Goal: Book appointment/travel/reservation

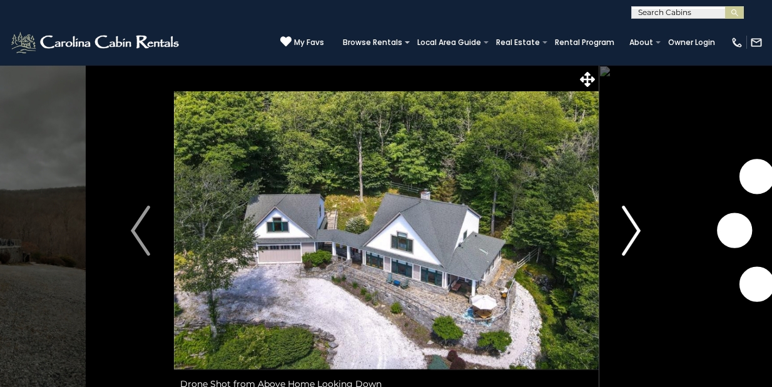
click at [631, 233] on img "Next" at bounding box center [631, 231] width 19 height 50
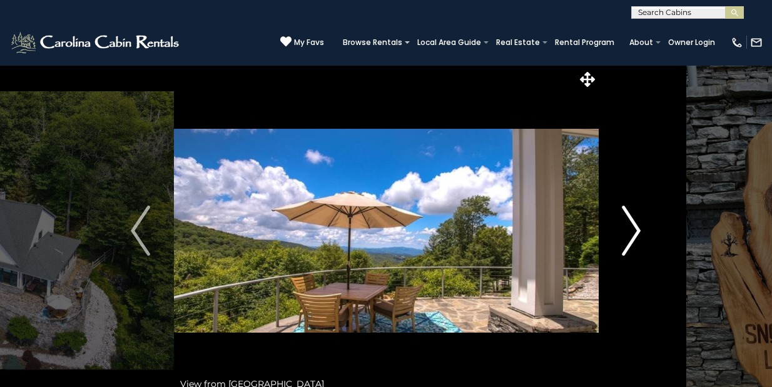
click at [639, 225] on img "Next" at bounding box center [631, 231] width 19 height 50
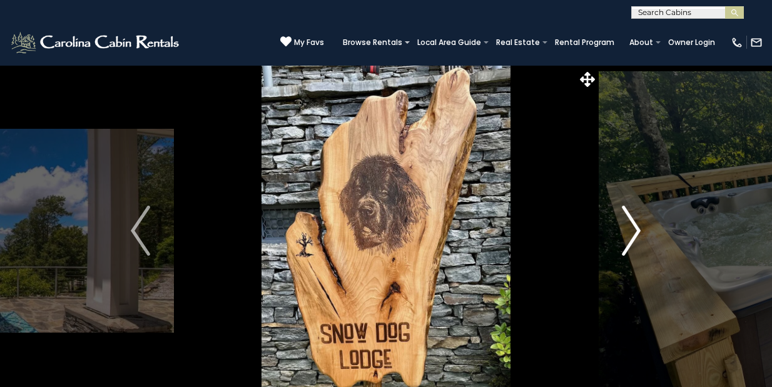
click at [639, 225] on img "Next" at bounding box center [631, 231] width 19 height 50
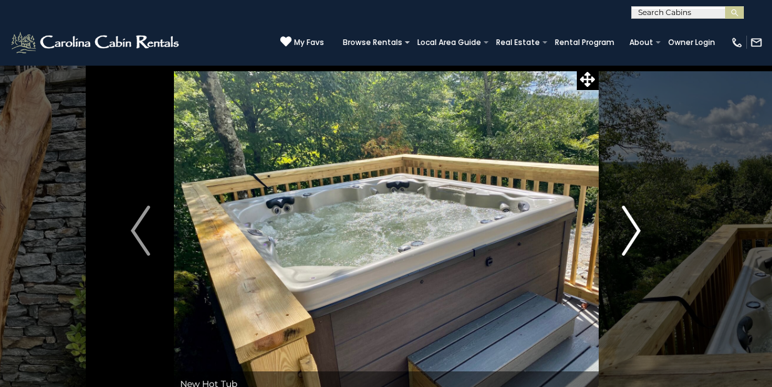
click at [639, 225] on img "Next" at bounding box center [631, 231] width 19 height 50
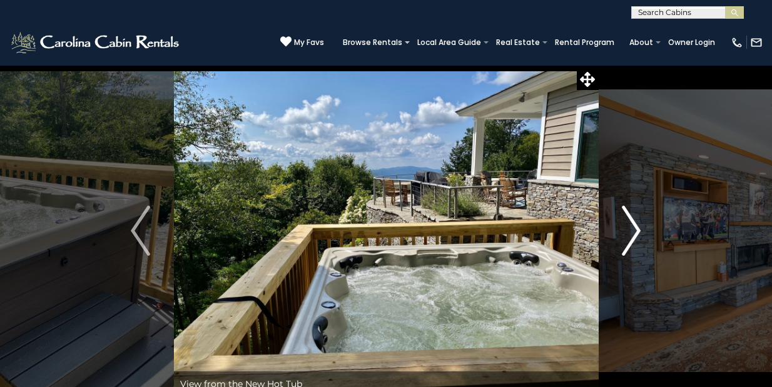
click at [639, 225] on img "Next" at bounding box center [631, 231] width 19 height 50
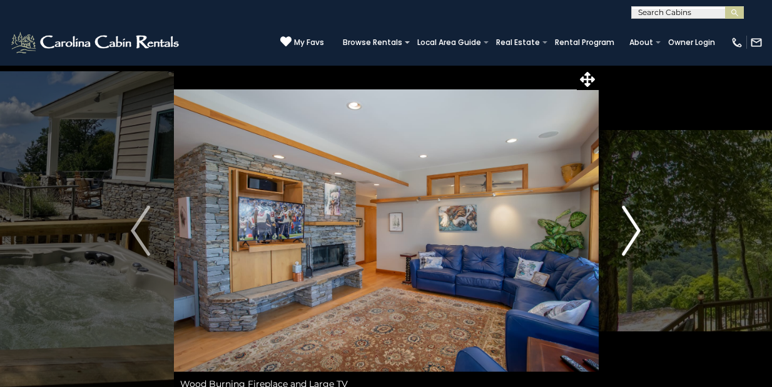
click at [639, 225] on img "Next" at bounding box center [631, 231] width 19 height 50
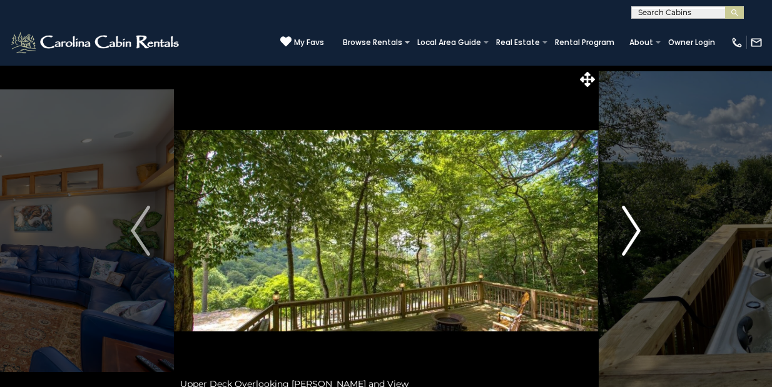
click at [639, 225] on img "Next" at bounding box center [631, 231] width 19 height 50
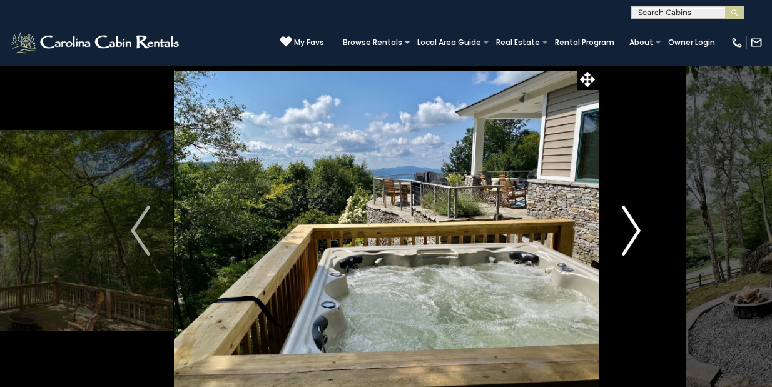
click at [639, 225] on img "Next" at bounding box center [631, 231] width 19 height 50
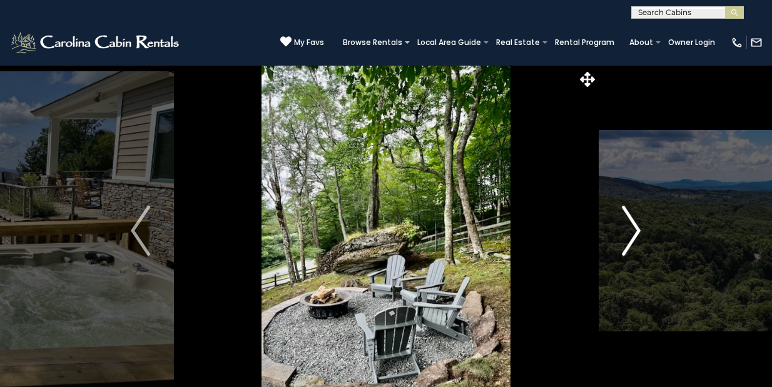
click at [639, 225] on img "Next" at bounding box center [631, 231] width 19 height 50
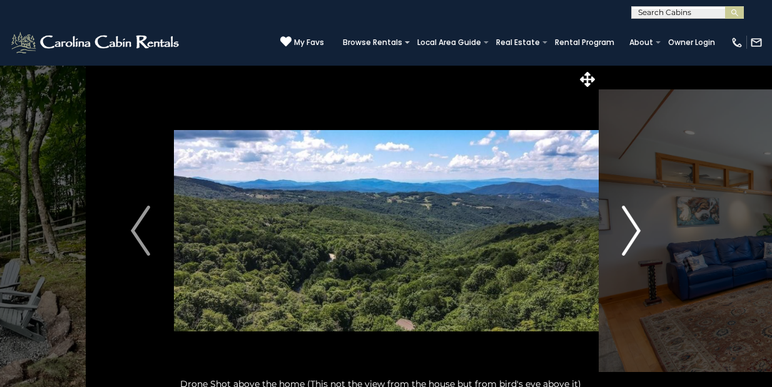
click at [639, 225] on img "Next" at bounding box center [631, 231] width 19 height 50
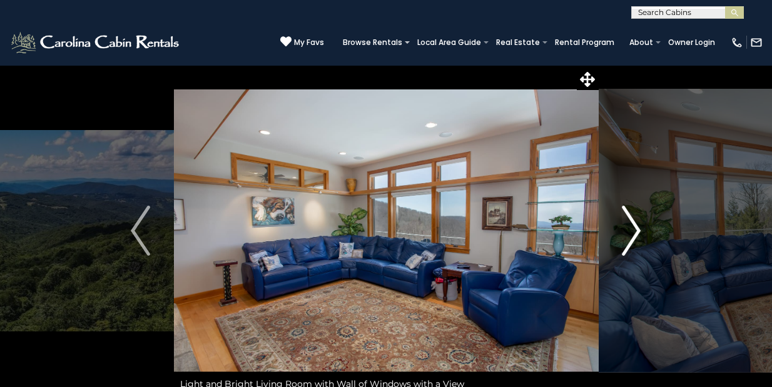
click at [639, 225] on img "Next" at bounding box center [631, 231] width 19 height 50
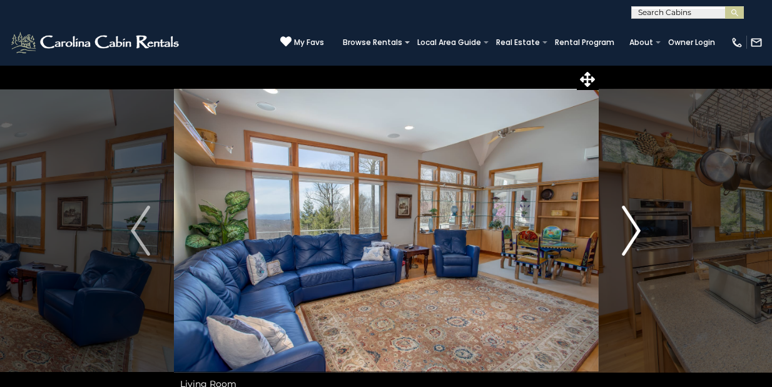
click at [639, 225] on img "Next" at bounding box center [631, 231] width 19 height 50
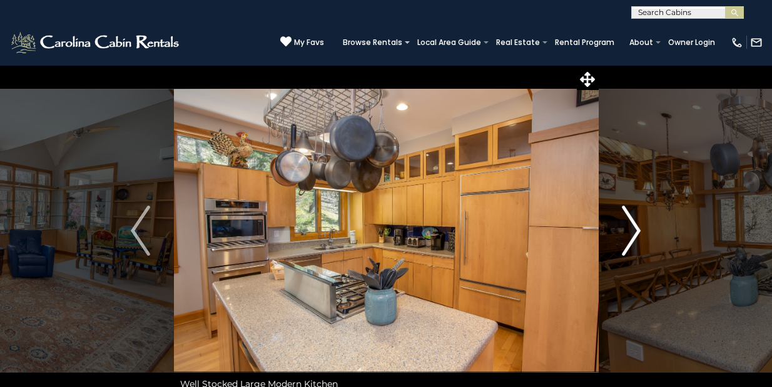
click at [639, 225] on img "Next" at bounding box center [631, 231] width 19 height 50
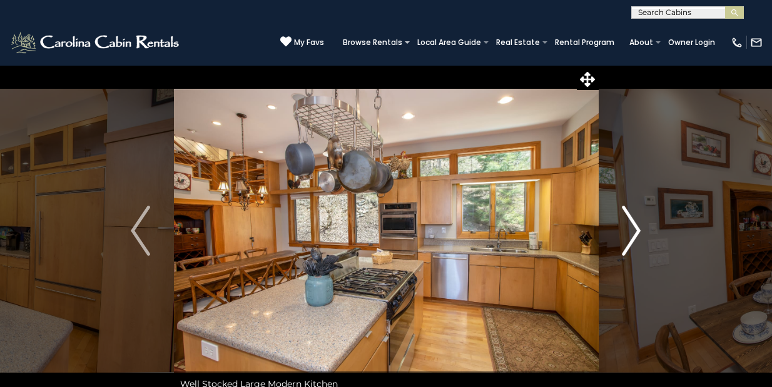
click at [639, 225] on img "Next" at bounding box center [631, 231] width 19 height 50
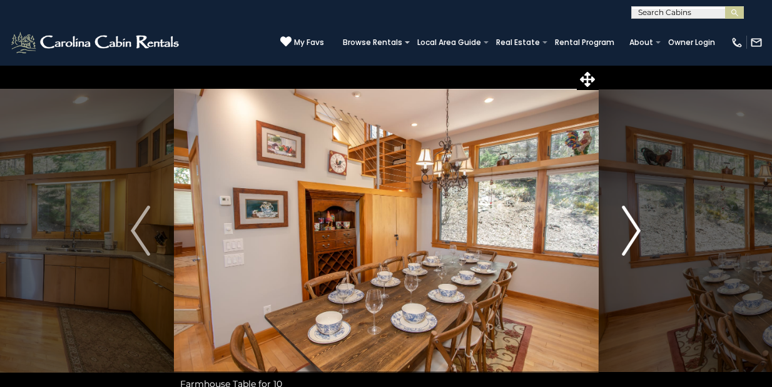
click at [639, 225] on img "Next" at bounding box center [631, 231] width 19 height 50
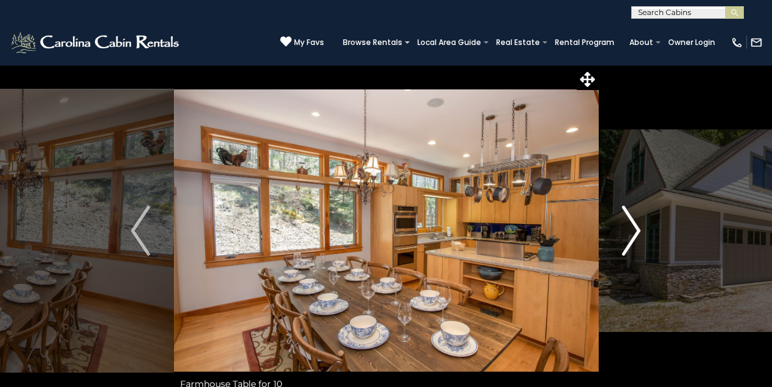
click at [639, 225] on img "Next" at bounding box center [631, 231] width 19 height 50
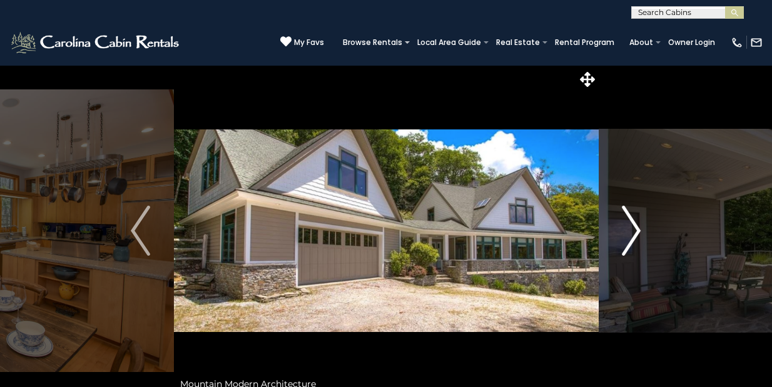
click at [639, 225] on img "Next" at bounding box center [631, 231] width 19 height 50
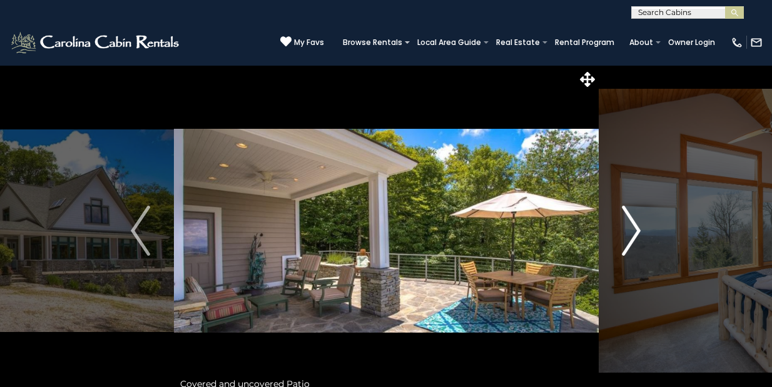
click at [639, 225] on img "Next" at bounding box center [631, 231] width 19 height 50
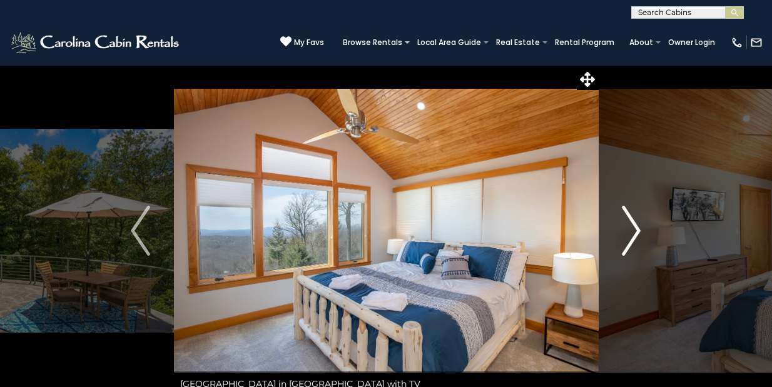
click at [639, 225] on img "Next" at bounding box center [631, 231] width 19 height 50
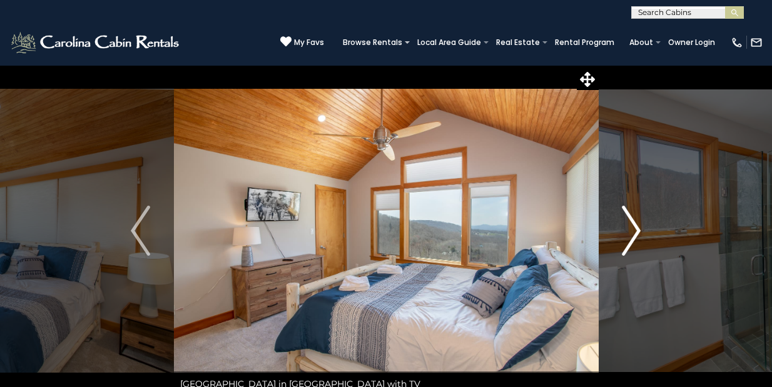
click at [639, 225] on img "Next" at bounding box center [631, 231] width 19 height 50
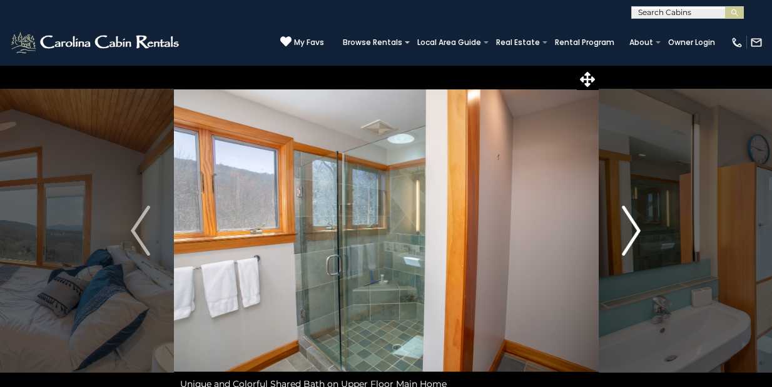
click at [639, 225] on img "Next" at bounding box center [631, 231] width 19 height 50
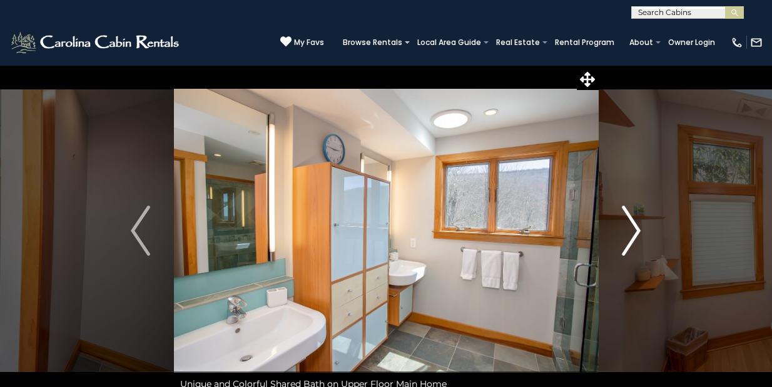
click at [639, 225] on img "Next" at bounding box center [631, 231] width 19 height 50
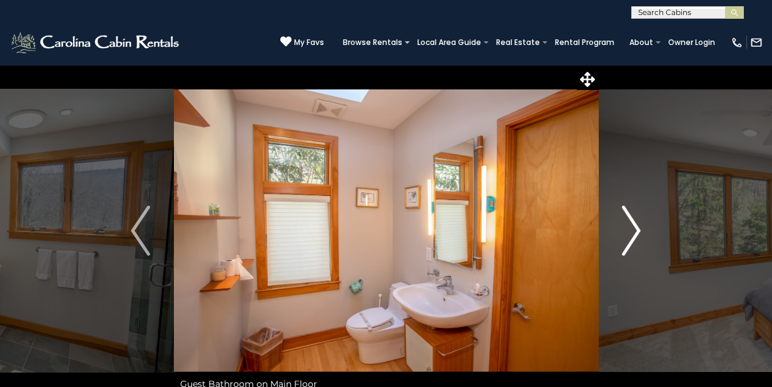
click at [639, 225] on img "Next" at bounding box center [631, 231] width 19 height 50
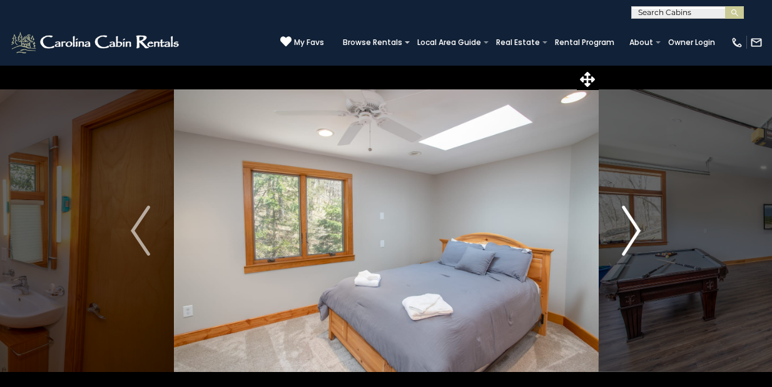
click at [639, 225] on img "Next" at bounding box center [631, 231] width 19 height 50
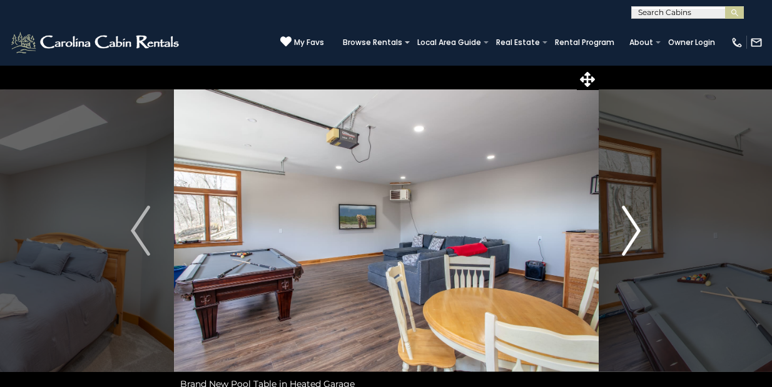
click at [639, 225] on img "Next" at bounding box center [631, 231] width 19 height 50
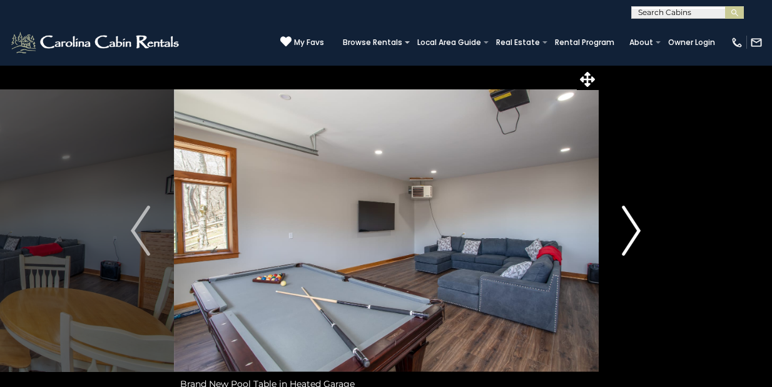
click at [639, 225] on img "Next" at bounding box center [631, 231] width 19 height 50
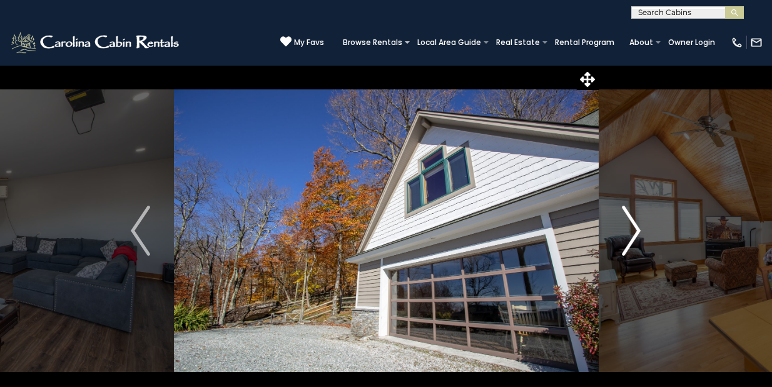
click at [639, 225] on img "Next" at bounding box center [631, 231] width 19 height 50
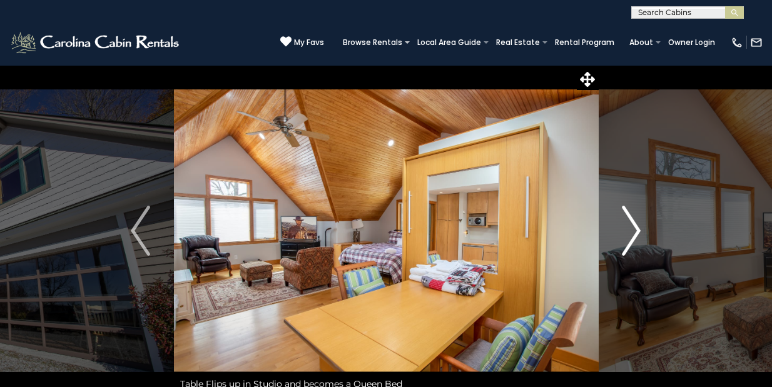
click at [636, 222] on img "Next" at bounding box center [631, 231] width 19 height 50
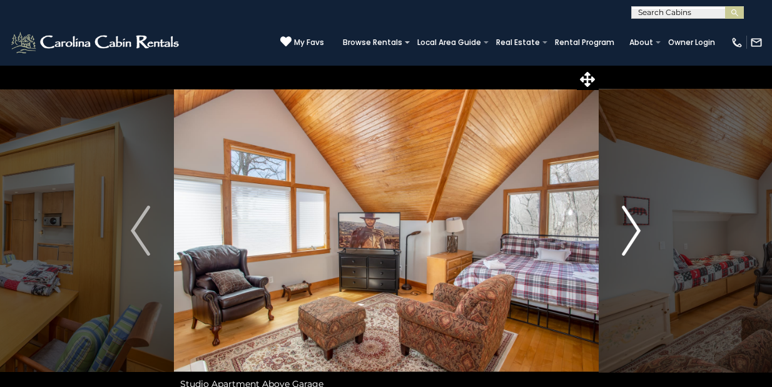
click at [636, 222] on img "Next" at bounding box center [631, 231] width 19 height 50
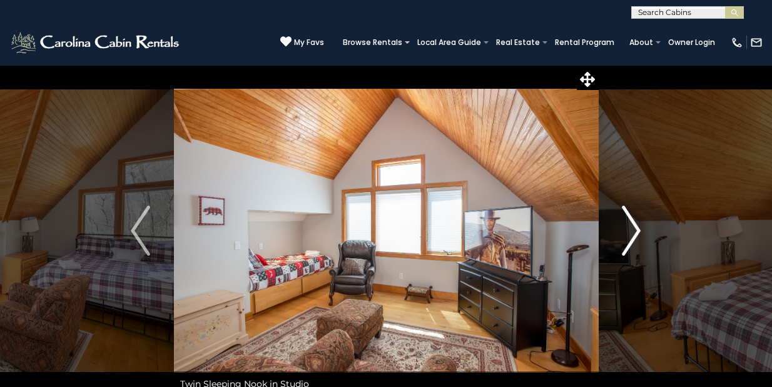
click at [636, 222] on img "Next" at bounding box center [631, 231] width 19 height 50
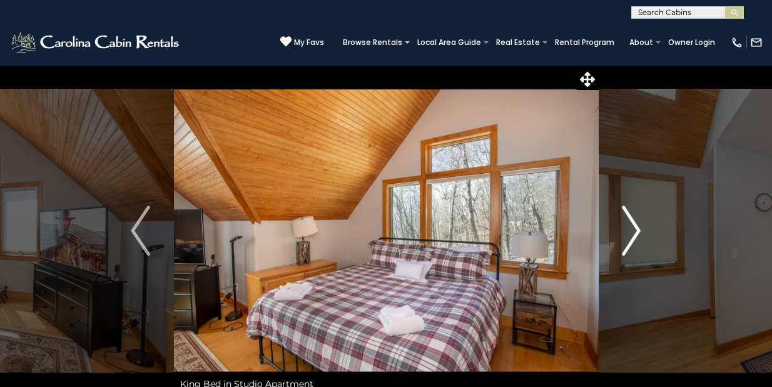
click at [636, 222] on img "Next" at bounding box center [631, 231] width 19 height 50
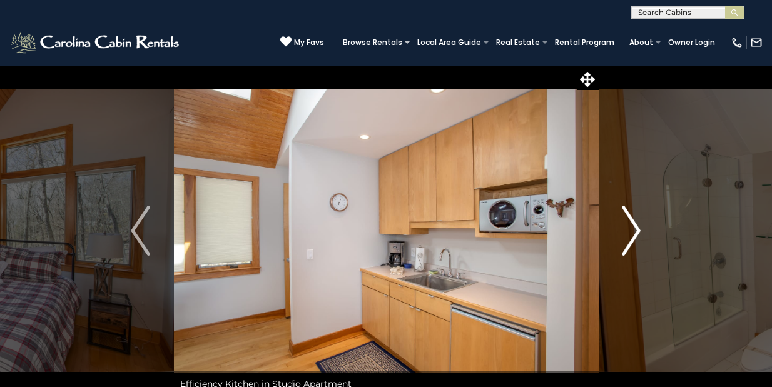
click at [636, 222] on img "Next" at bounding box center [631, 231] width 19 height 50
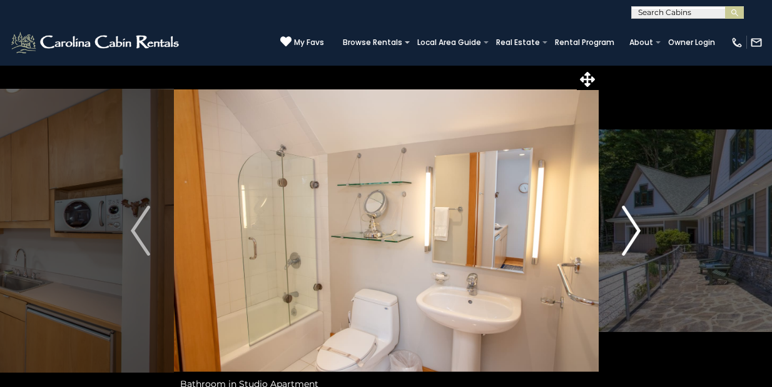
click at [636, 222] on img "Next" at bounding box center [631, 231] width 19 height 50
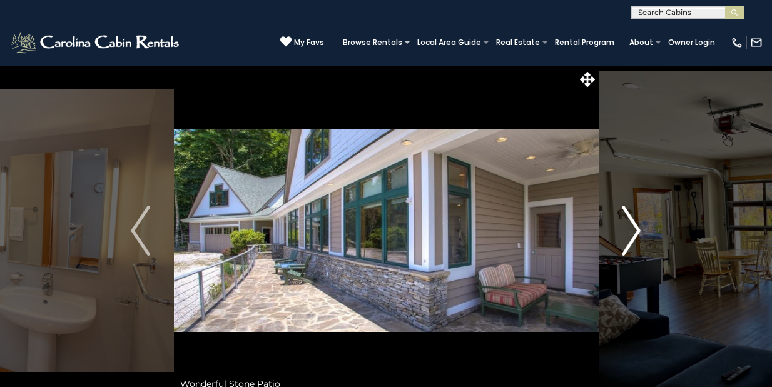
click at [636, 222] on img "Next" at bounding box center [631, 231] width 19 height 50
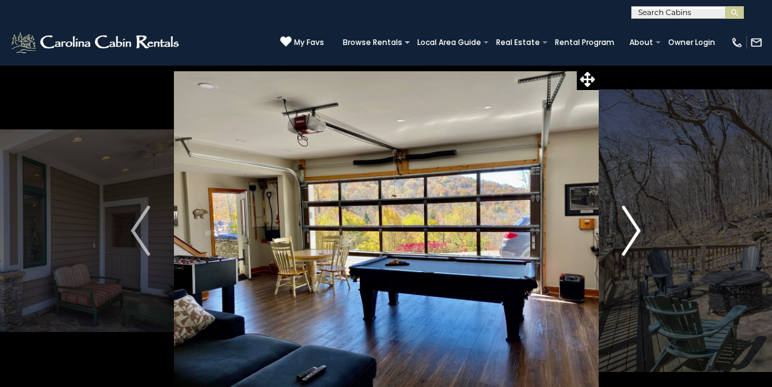
click at [636, 222] on img "Next" at bounding box center [631, 231] width 19 height 50
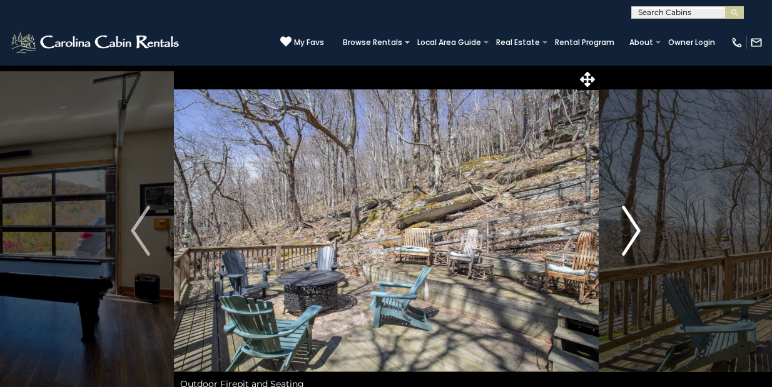
click at [636, 222] on img "Next" at bounding box center [631, 231] width 19 height 50
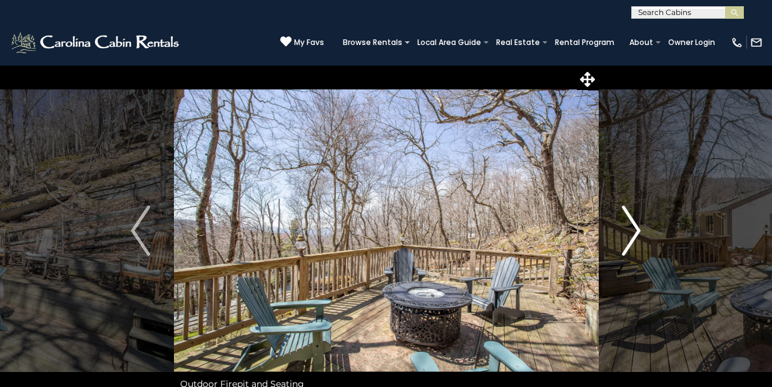
click at [636, 222] on img "Next" at bounding box center [631, 231] width 19 height 50
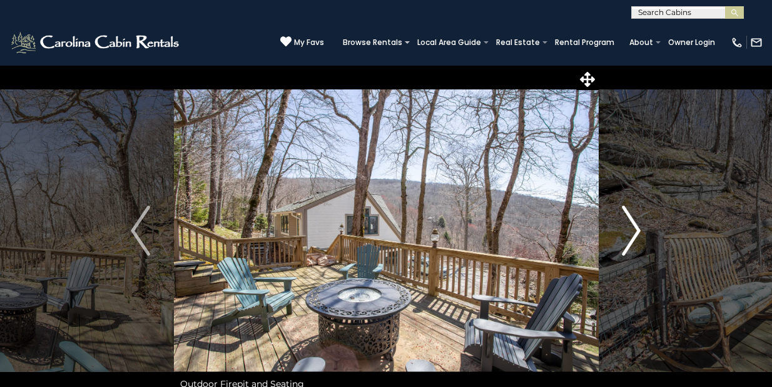
click at [636, 222] on img "Next" at bounding box center [631, 231] width 19 height 50
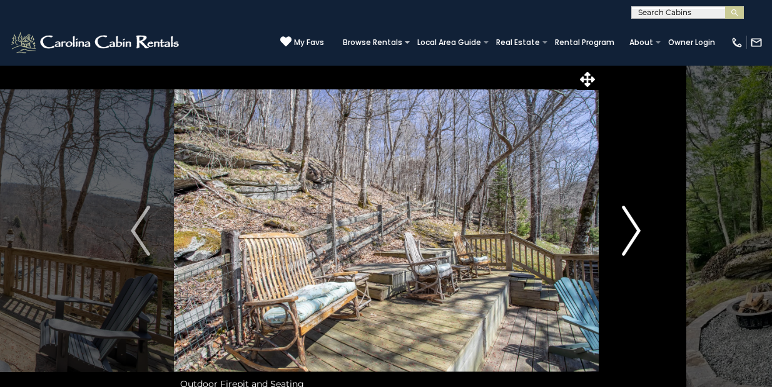
click at [636, 222] on img "Next" at bounding box center [631, 231] width 19 height 50
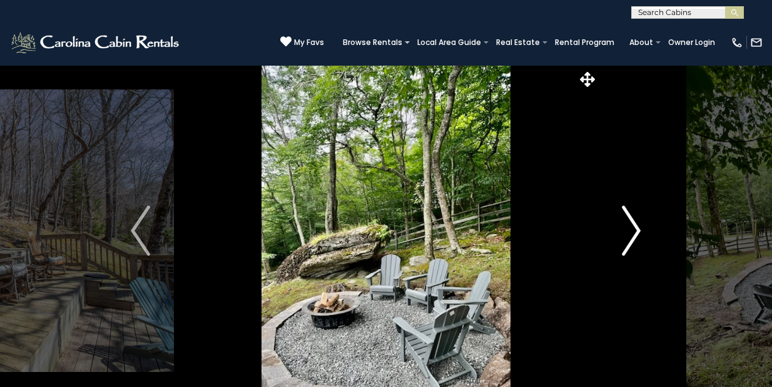
click at [636, 222] on img "Next" at bounding box center [631, 231] width 19 height 50
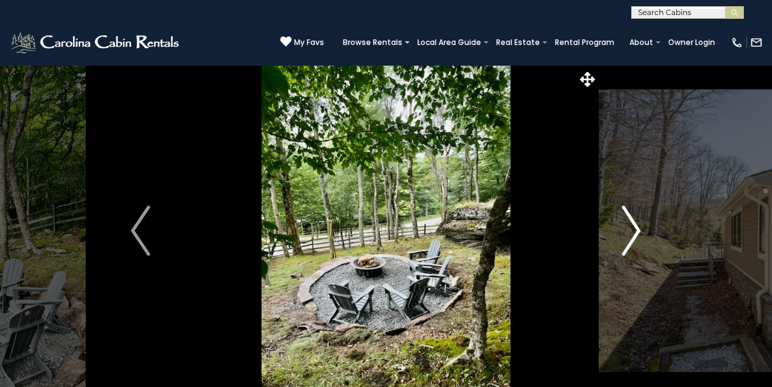
click at [636, 222] on img "Next" at bounding box center [631, 231] width 19 height 50
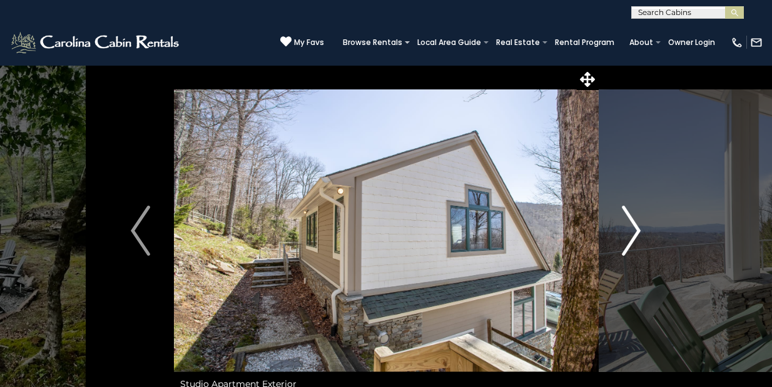
click at [636, 222] on img "Next" at bounding box center [631, 231] width 19 height 50
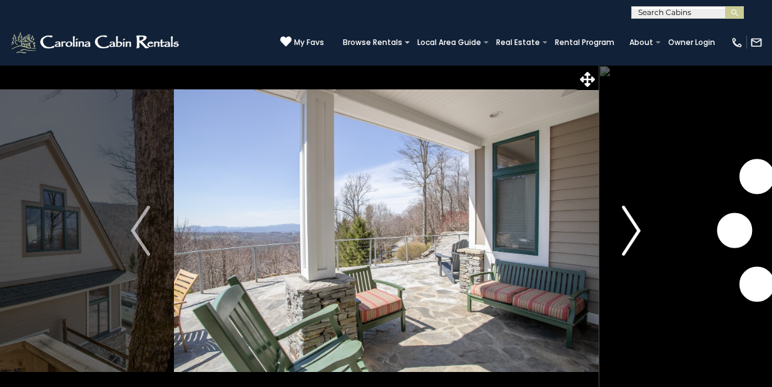
click at [636, 222] on img "Next" at bounding box center [631, 231] width 19 height 50
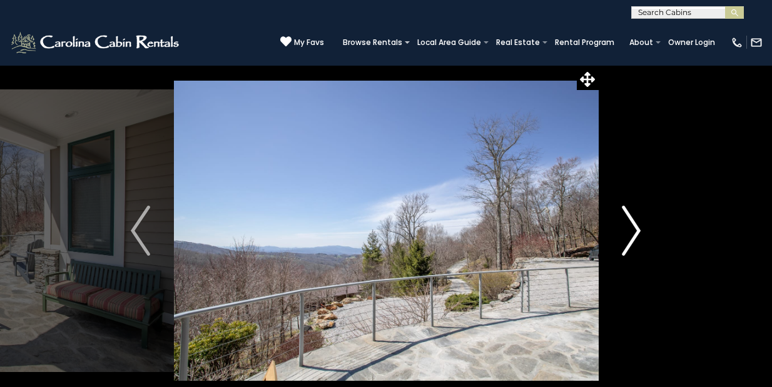
click at [636, 222] on img "Next" at bounding box center [631, 231] width 19 height 50
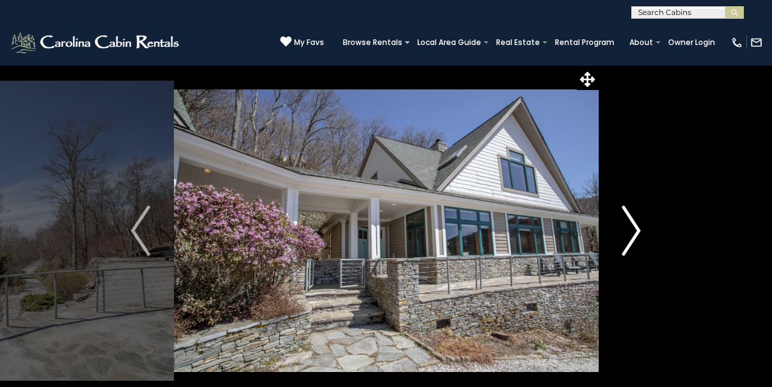
click at [636, 222] on img "Next" at bounding box center [631, 231] width 19 height 50
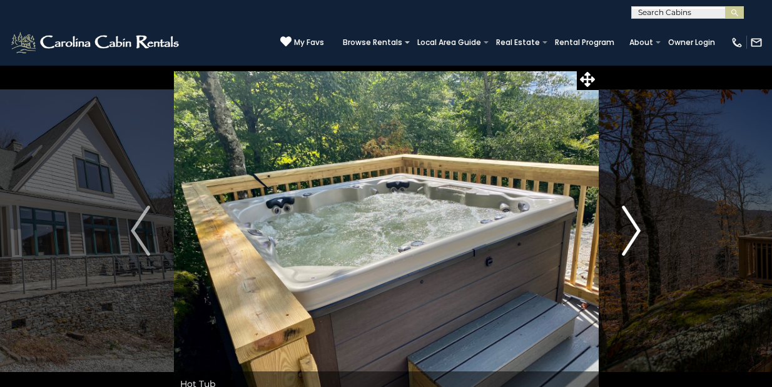
click at [636, 222] on img "Next" at bounding box center [631, 231] width 19 height 50
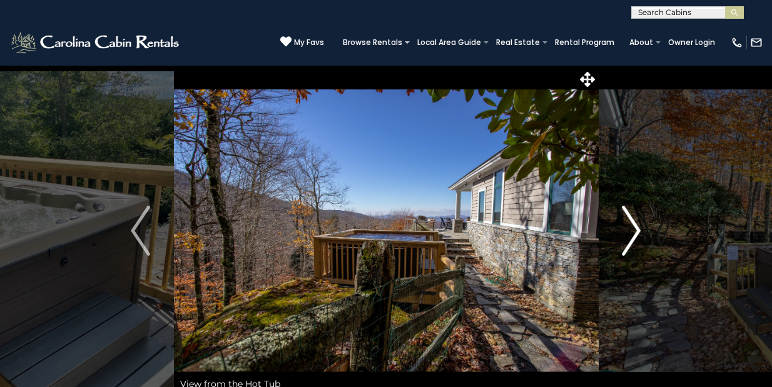
click at [636, 222] on img "Next" at bounding box center [631, 231] width 19 height 50
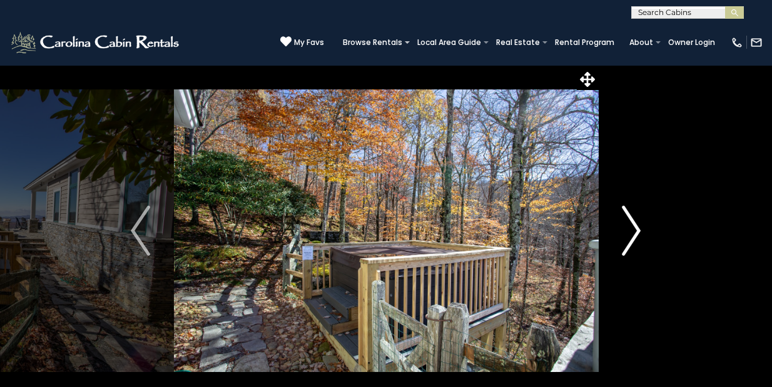
click at [636, 222] on img "Next" at bounding box center [631, 231] width 19 height 50
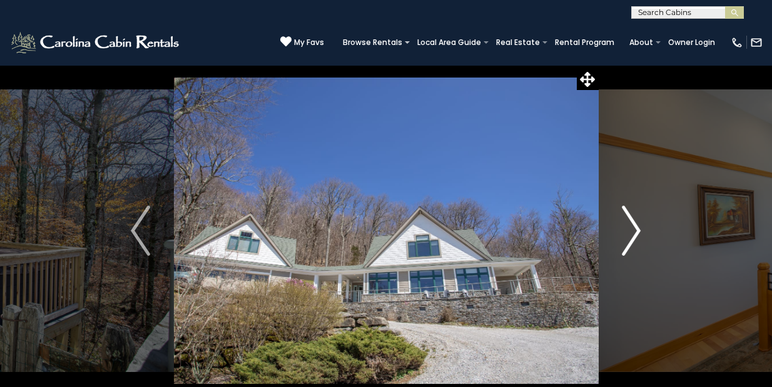
click at [636, 222] on img "Next" at bounding box center [631, 231] width 19 height 50
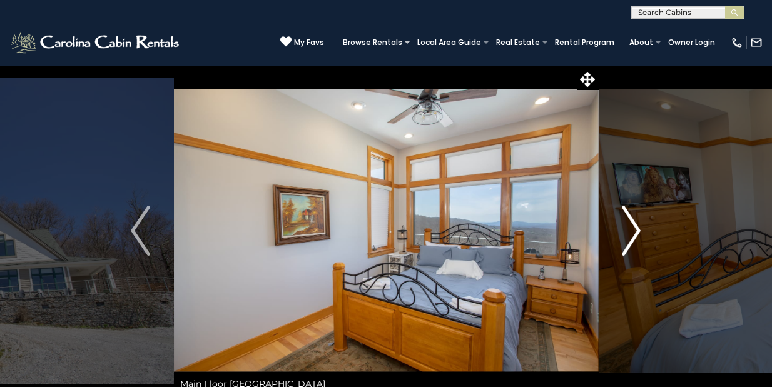
click at [636, 222] on img "Next" at bounding box center [631, 231] width 19 height 50
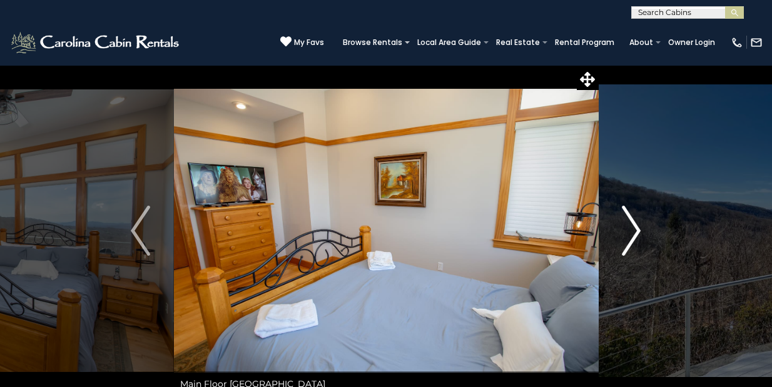
click at [636, 222] on img "Next" at bounding box center [631, 231] width 19 height 50
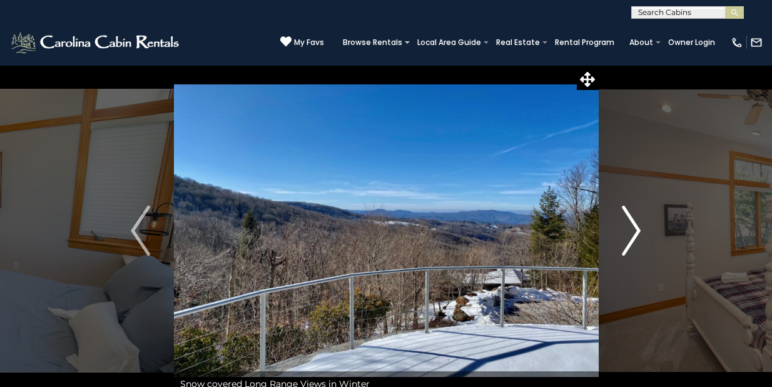
click at [636, 222] on img "Next" at bounding box center [631, 231] width 19 height 50
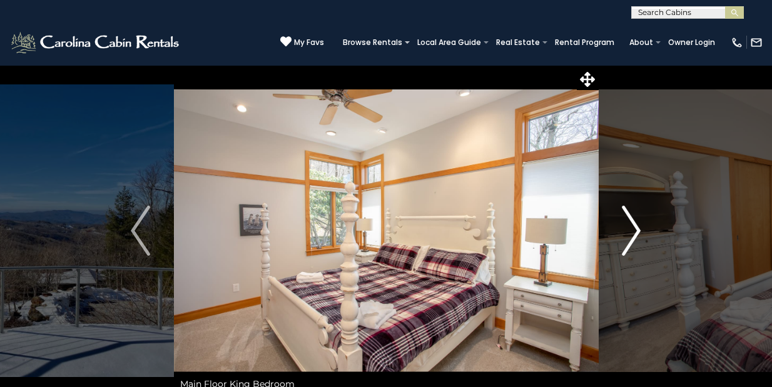
click at [636, 222] on img "Next" at bounding box center [631, 231] width 19 height 50
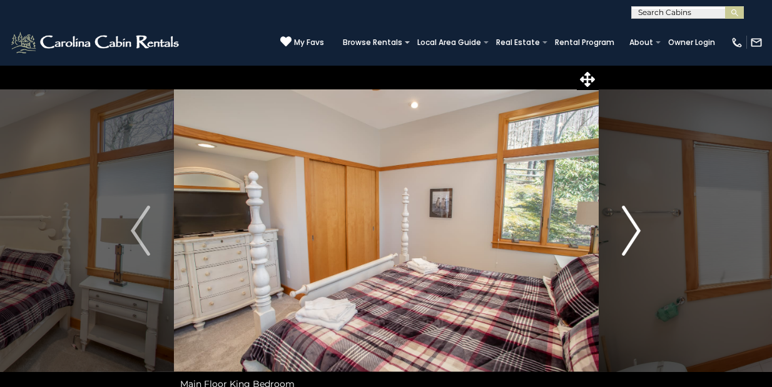
click at [636, 222] on img "Next" at bounding box center [631, 231] width 19 height 50
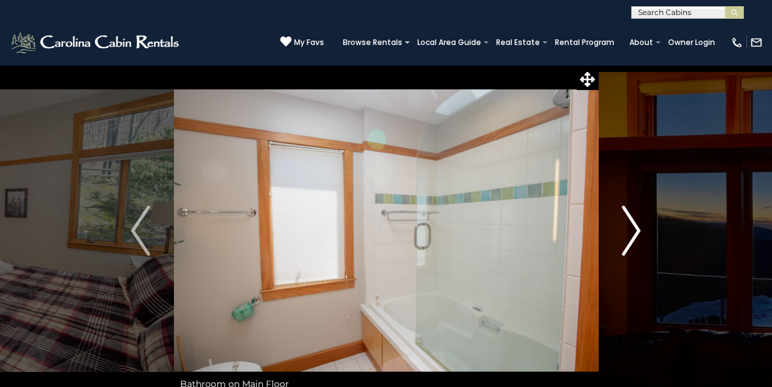
click at [636, 222] on img "Next" at bounding box center [631, 231] width 19 height 50
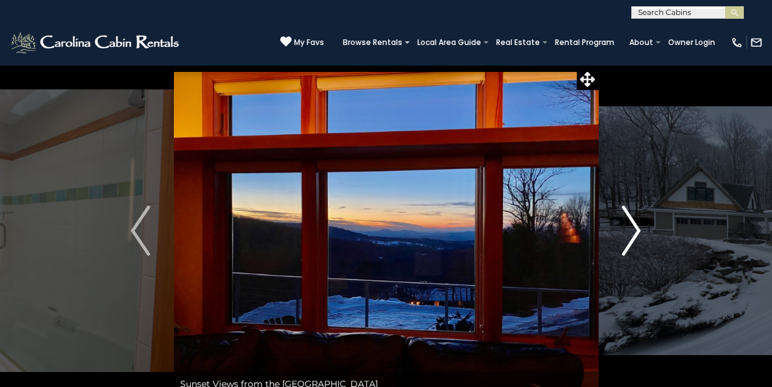
click at [636, 222] on img "Next" at bounding box center [631, 231] width 19 height 50
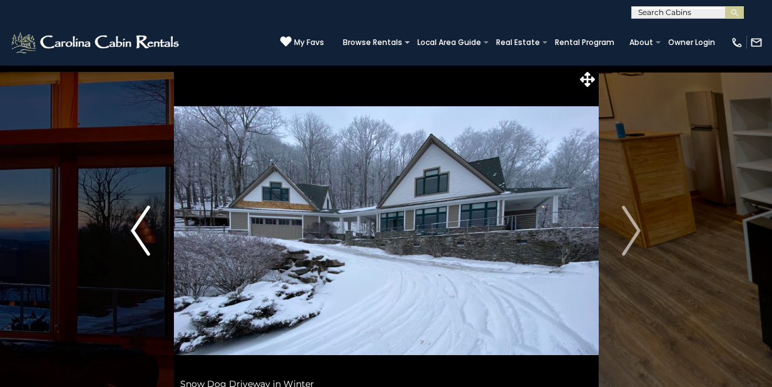
click at [142, 231] on img "Previous" at bounding box center [140, 231] width 19 height 50
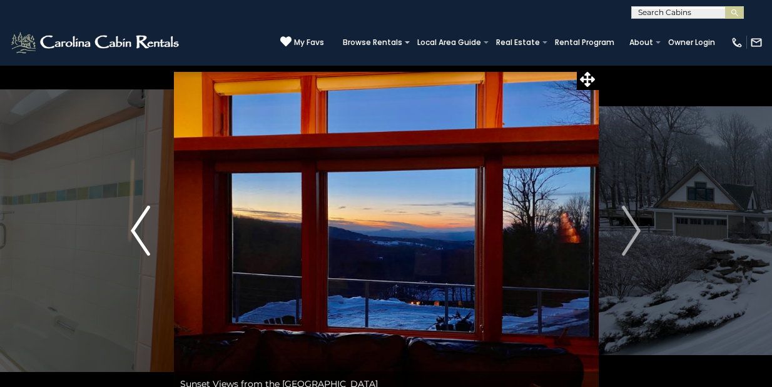
click at [142, 231] on img "Previous" at bounding box center [140, 231] width 19 height 50
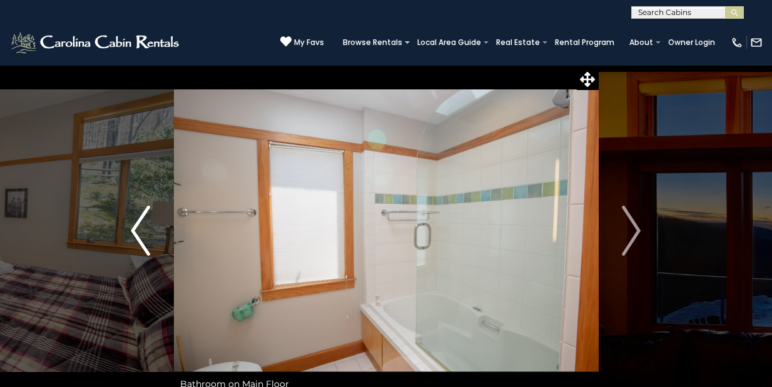
click at [142, 231] on img "Previous" at bounding box center [140, 231] width 19 height 50
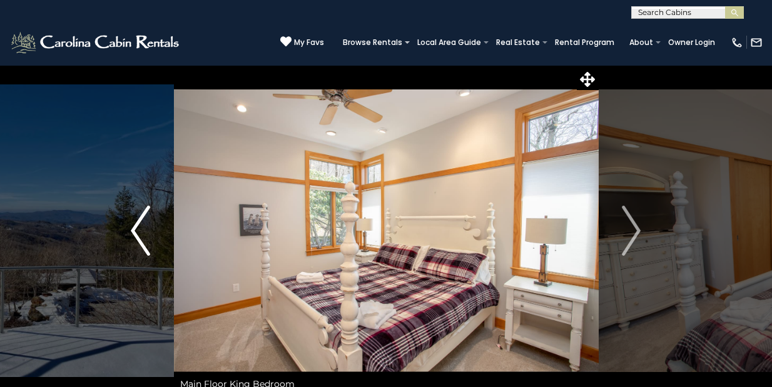
click at [142, 231] on img "Previous" at bounding box center [140, 231] width 19 height 50
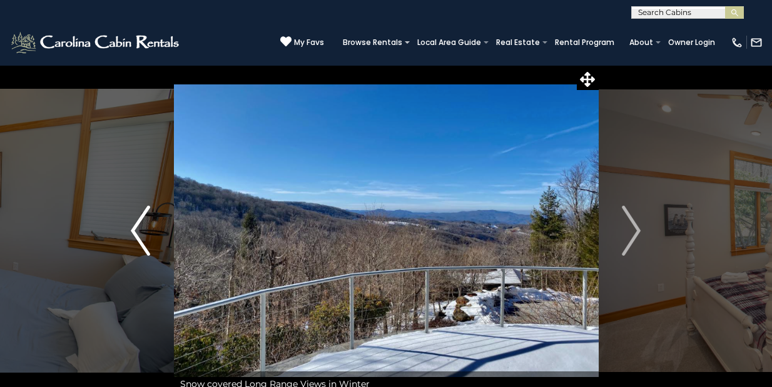
click at [142, 231] on img "Previous" at bounding box center [140, 231] width 19 height 50
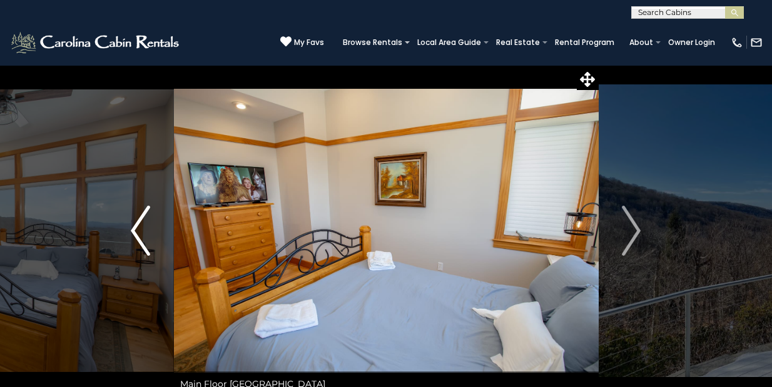
click at [142, 231] on img "Previous" at bounding box center [140, 231] width 19 height 50
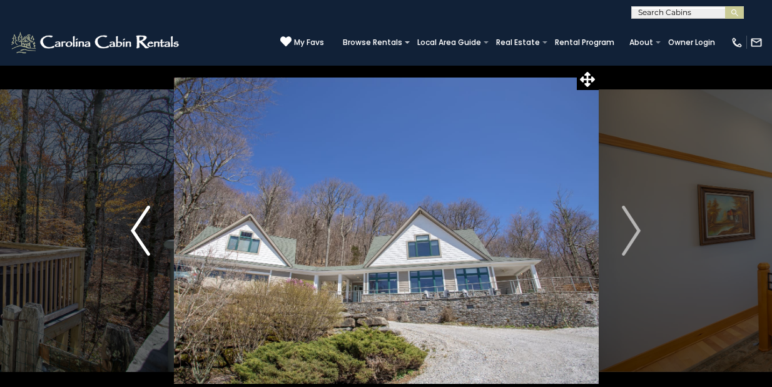
click at [142, 231] on img "Previous" at bounding box center [140, 231] width 19 height 50
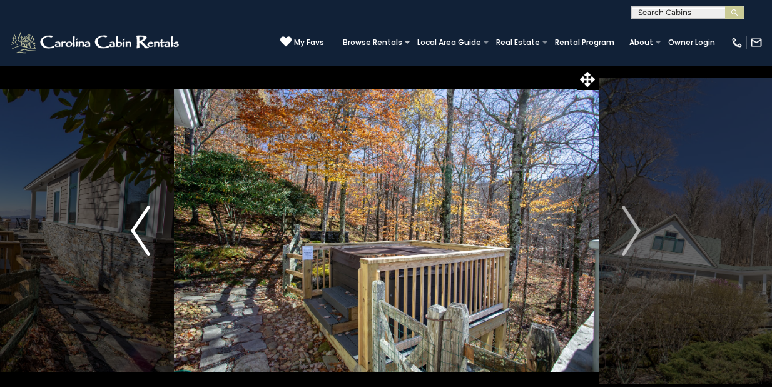
click at [142, 231] on img "Previous" at bounding box center [140, 231] width 19 height 50
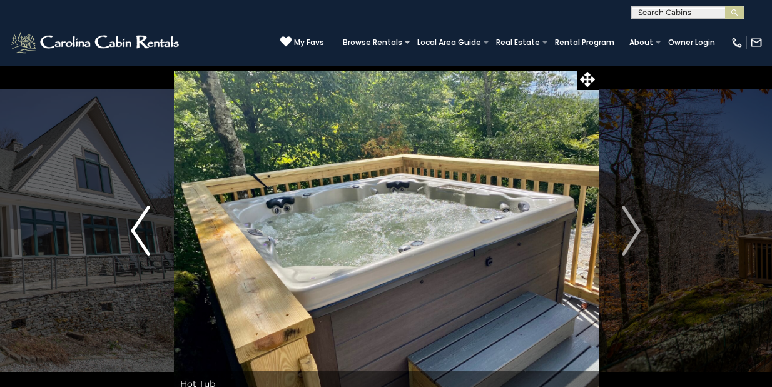
click at [142, 231] on img "Previous" at bounding box center [140, 231] width 19 height 50
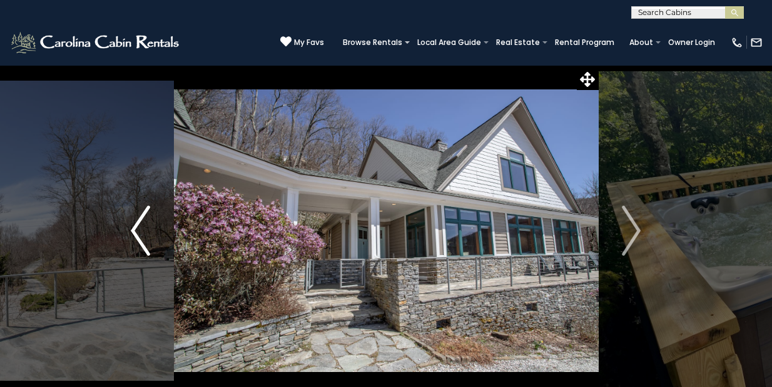
click at [142, 231] on img "Previous" at bounding box center [140, 231] width 19 height 50
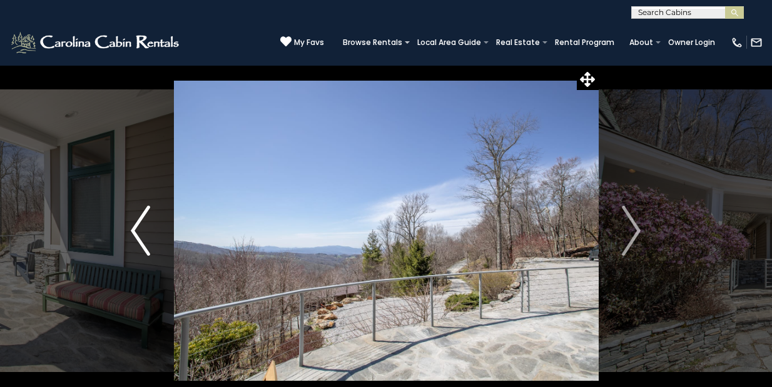
click at [142, 231] on img "Previous" at bounding box center [140, 231] width 19 height 50
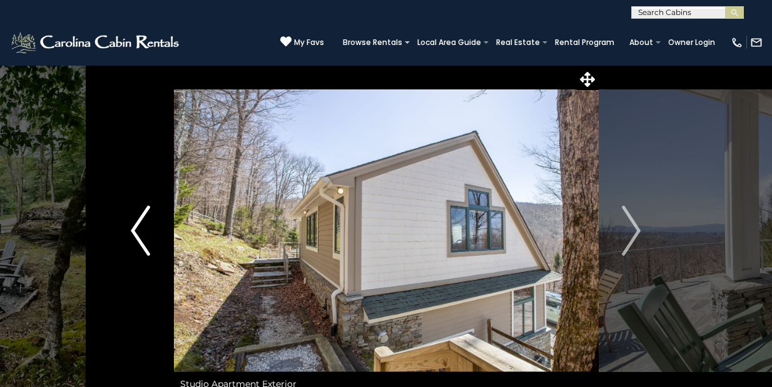
click at [142, 231] on img "Previous" at bounding box center [140, 231] width 19 height 50
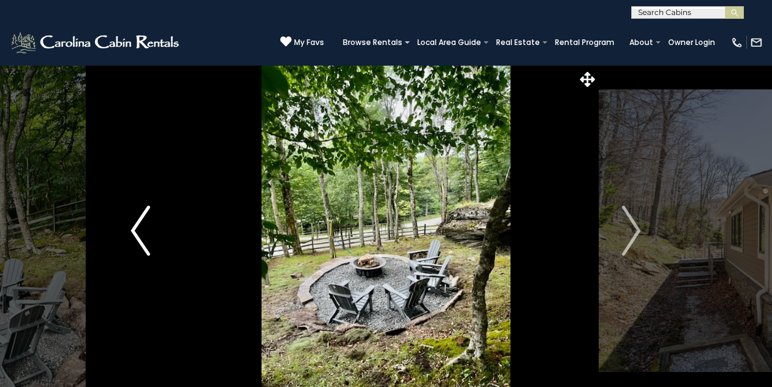
click at [142, 231] on img "Previous" at bounding box center [140, 231] width 19 height 50
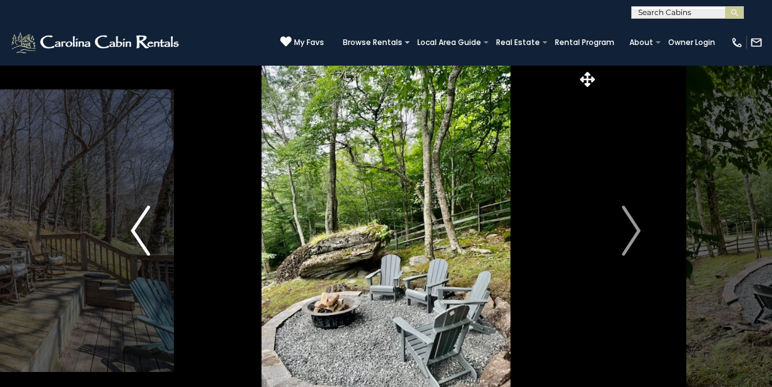
click at [142, 231] on img "Previous" at bounding box center [140, 231] width 19 height 50
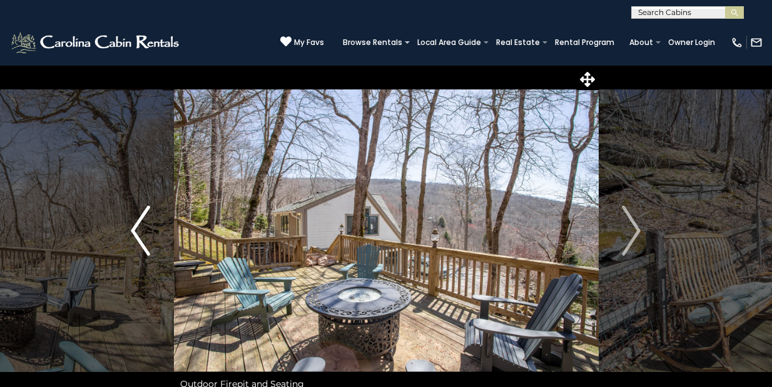
click at [142, 231] on img "Previous" at bounding box center [140, 231] width 19 height 50
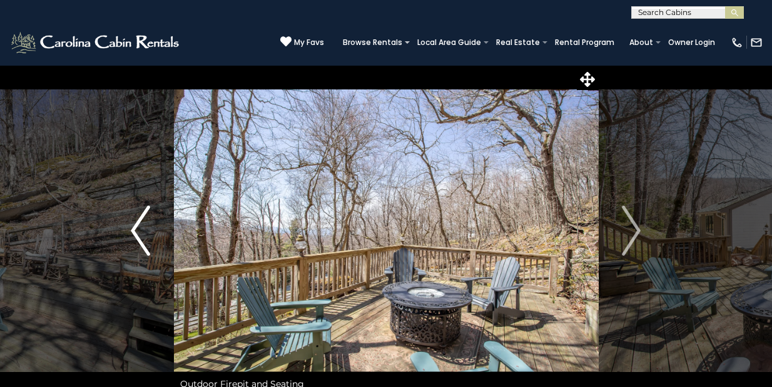
click at [142, 231] on img "Previous" at bounding box center [140, 231] width 19 height 50
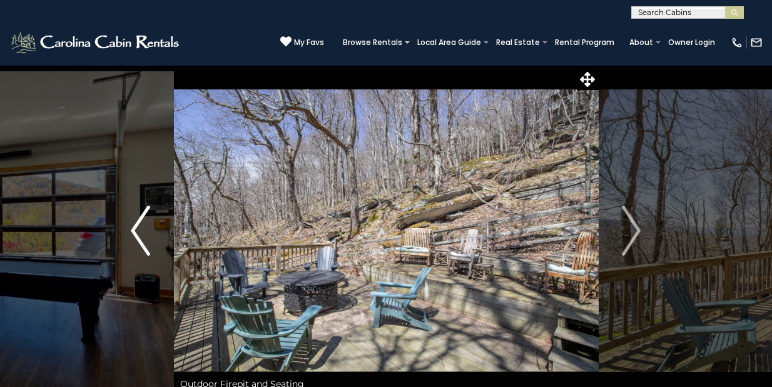
click at [142, 231] on img "Previous" at bounding box center [140, 231] width 19 height 50
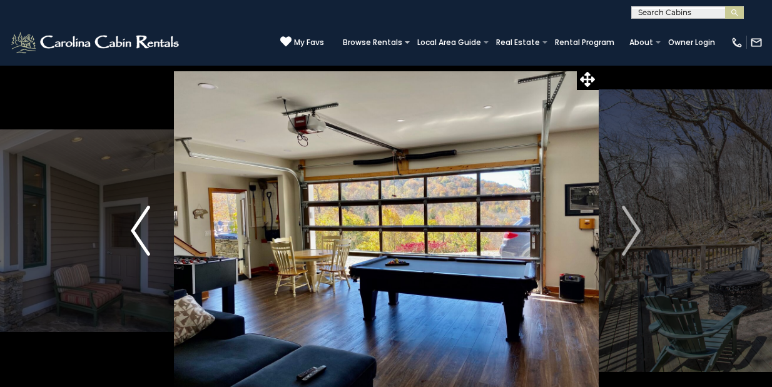
click at [142, 231] on img "Previous" at bounding box center [140, 231] width 19 height 50
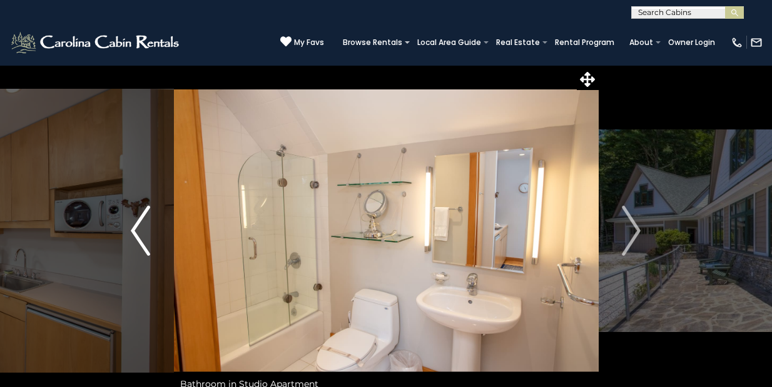
click at [142, 231] on img "Previous" at bounding box center [140, 231] width 19 height 50
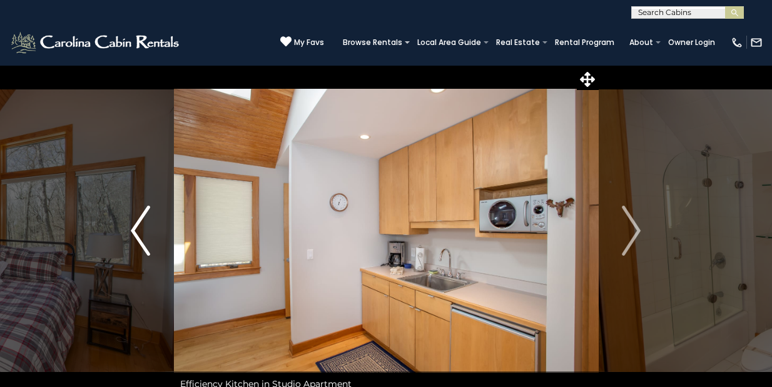
click at [142, 231] on img "Previous" at bounding box center [140, 231] width 19 height 50
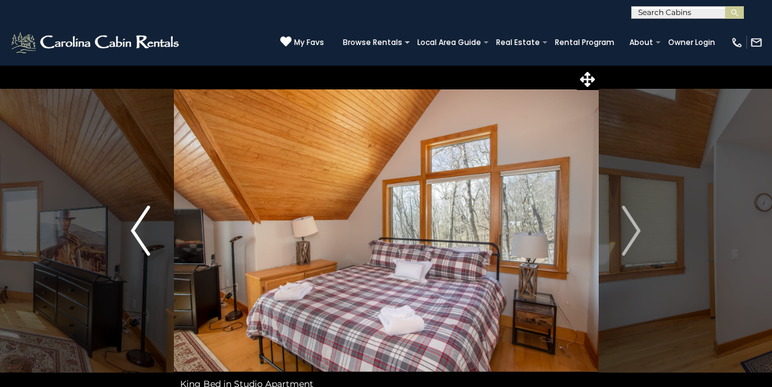
click at [142, 231] on img "Previous" at bounding box center [140, 231] width 19 height 50
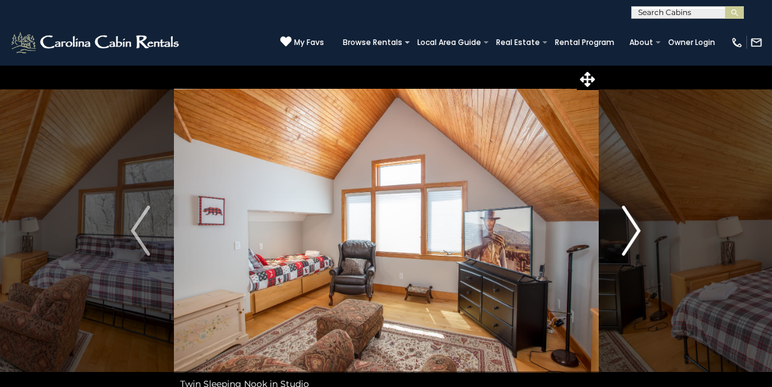
click at [636, 224] on img "Next" at bounding box center [631, 231] width 19 height 50
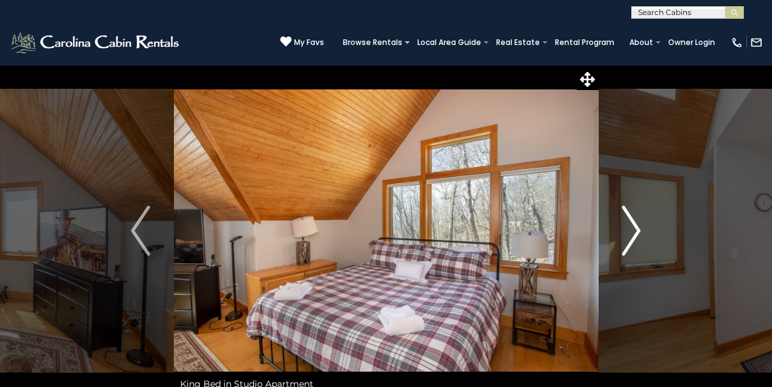
click at [636, 224] on img "Next" at bounding box center [631, 231] width 19 height 50
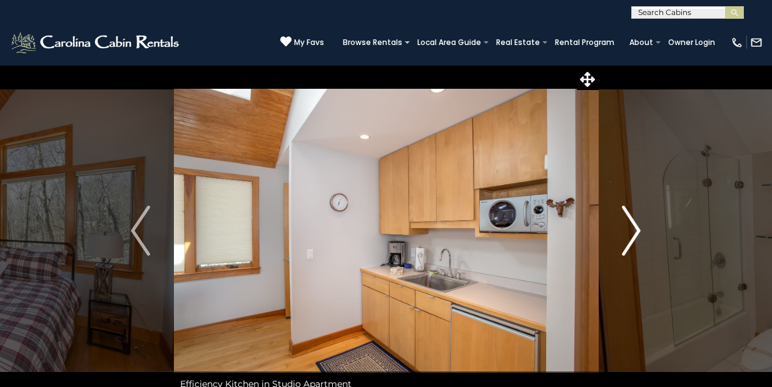
click at [636, 224] on img "Next" at bounding box center [631, 231] width 19 height 50
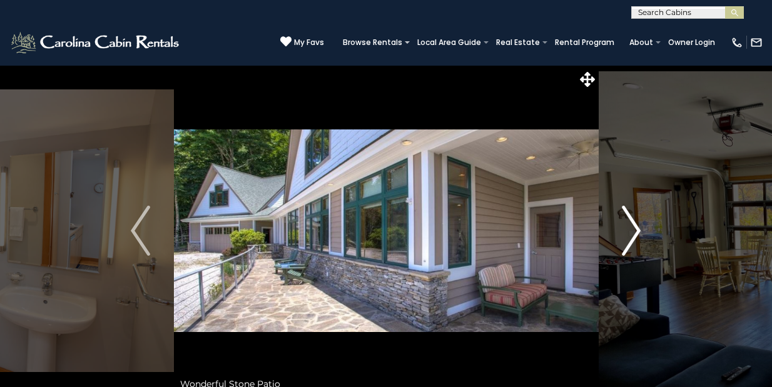
click at [636, 224] on img "Next" at bounding box center [631, 231] width 19 height 50
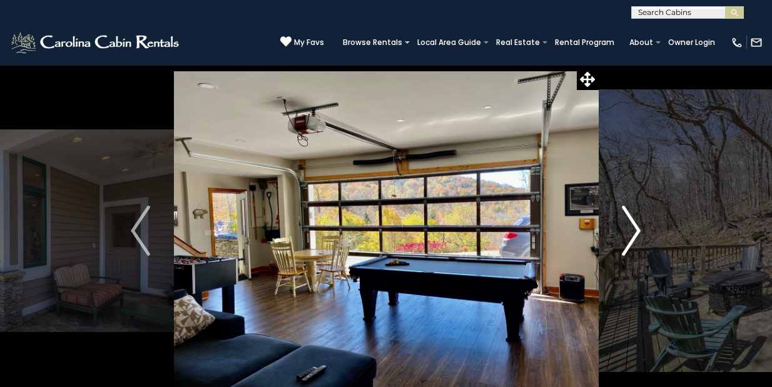
click at [636, 224] on img "Next" at bounding box center [631, 231] width 19 height 50
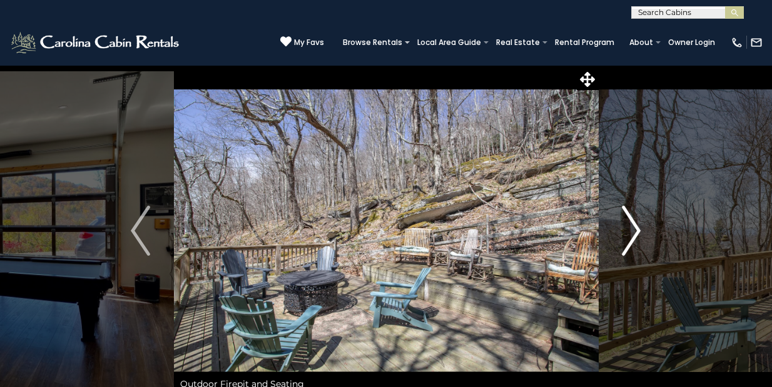
click at [636, 224] on img "Next" at bounding box center [631, 231] width 19 height 50
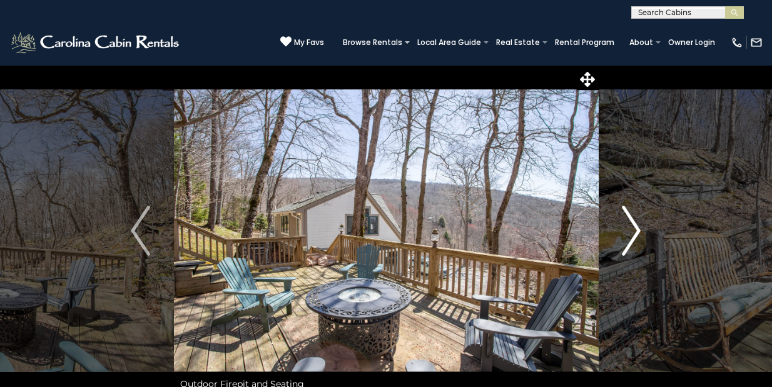
click at [636, 224] on img "Next" at bounding box center [631, 231] width 19 height 50
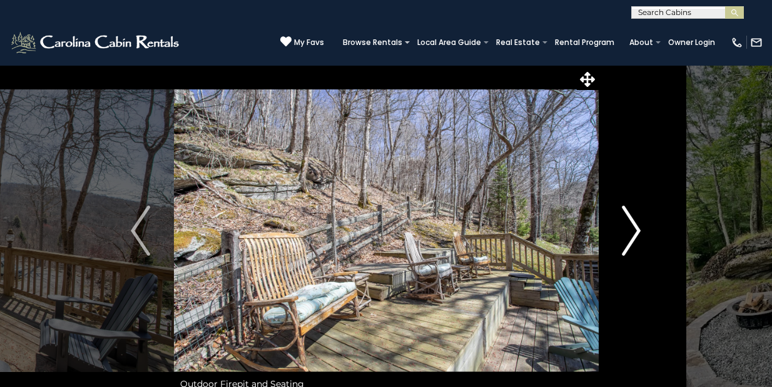
click at [636, 224] on img "Next" at bounding box center [631, 231] width 19 height 50
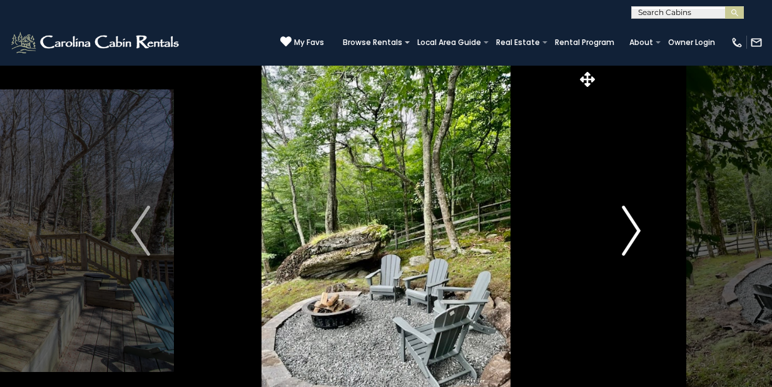
click at [636, 224] on img "Next" at bounding box center [631, 231] width 19 height 50
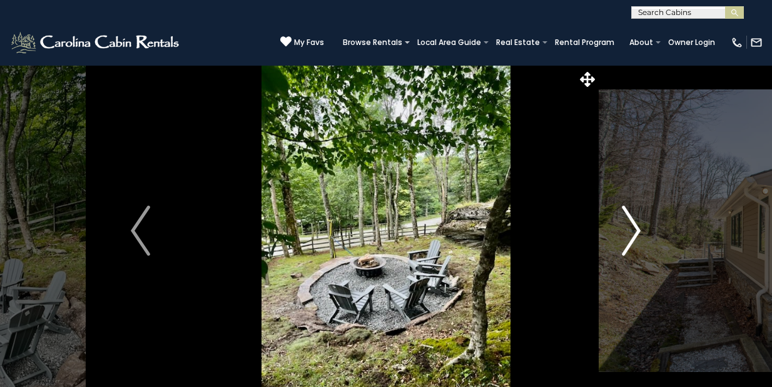
click at [636, 224] on img "Next" at bounding box center [631, 231] width 19 height 50
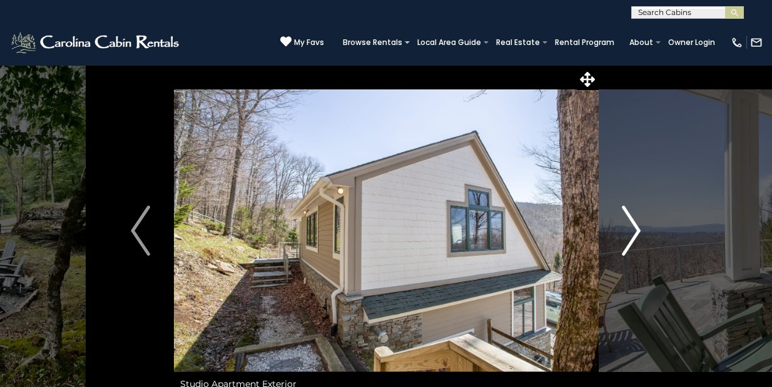
click at [636, 224] on img "Next" at bounding box center [631, 231] width 19 height 50
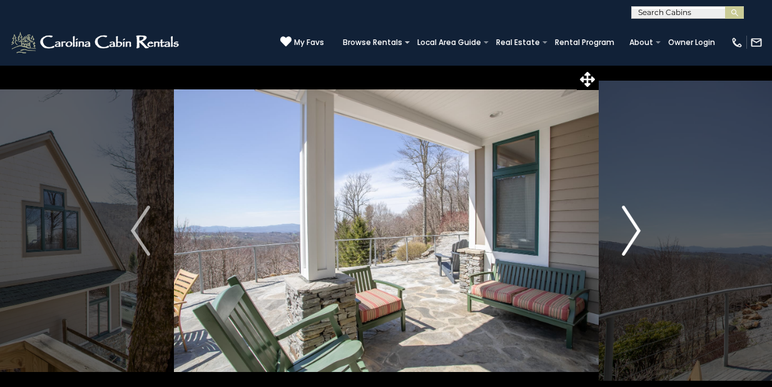
click at [636, 224] on img "Next" at bounding box center [631, 231] width 19 height 50
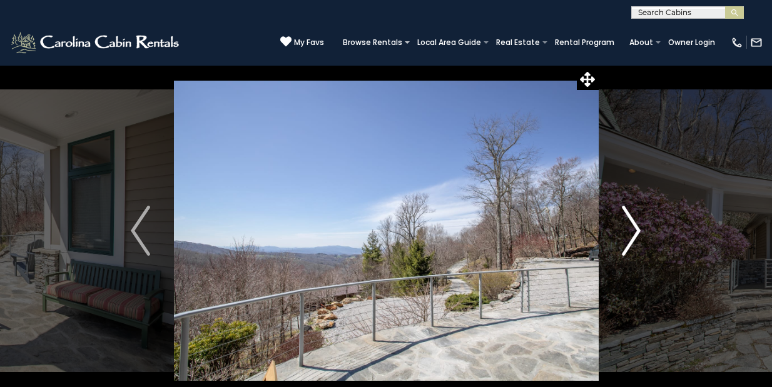
click at [636, 224] on img "Next" at bounding box center [631, 231] width 19 height 50
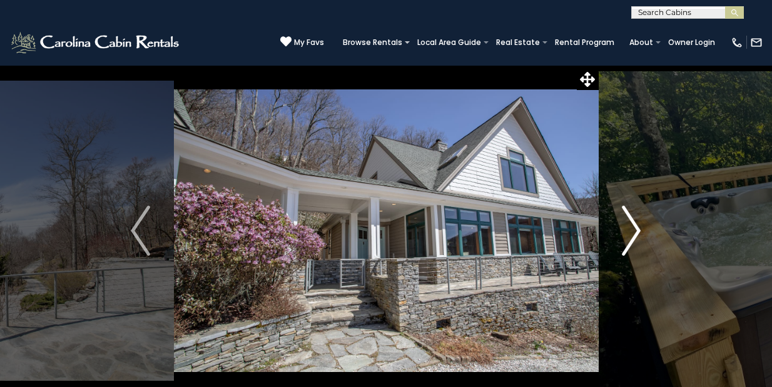
click at [636, 224] on img "Next" at bounding box center [631, 231] width 19 height 50
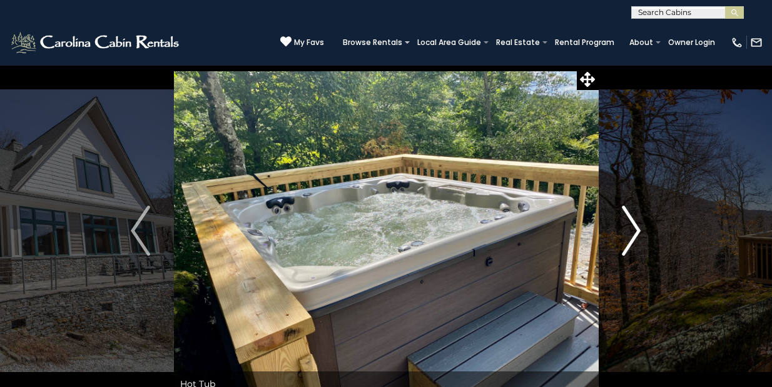
click at [636, 224] on img "Next" at bounding box center [631, 231] width 19 height 50
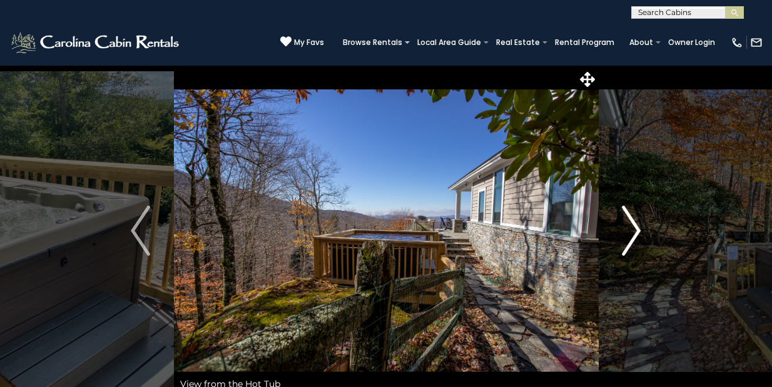
click at [636, 224] on img "Next" at bounding box center [631, 231] width 19 height 50
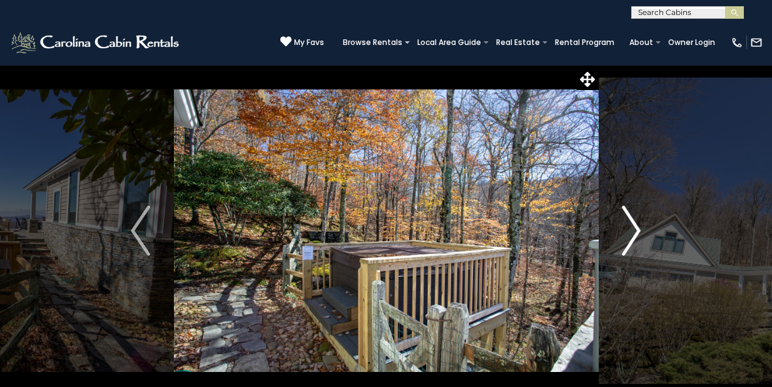
click at [636, 224] on img "Next" at bounding box center [631, 231] width 19 height 50
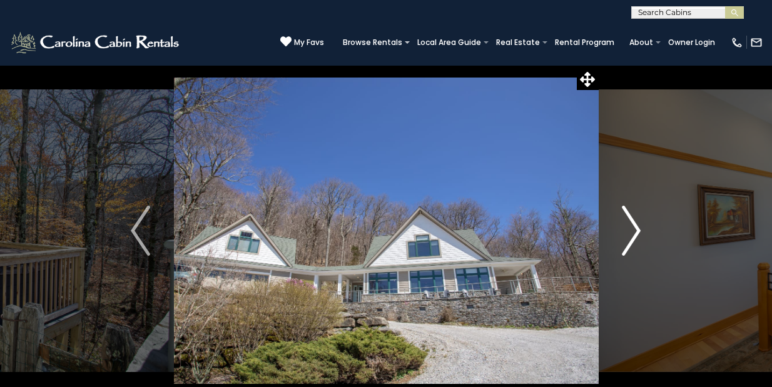
click at [636, 224] on img "Next" at bounding box center [631, 231] width 19 height 50
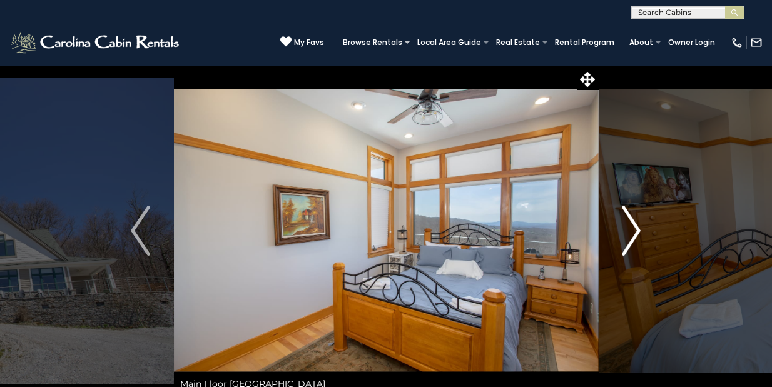
click at [636, 224] on img "Next" at bounding box center [631, 231] width 19 height 50
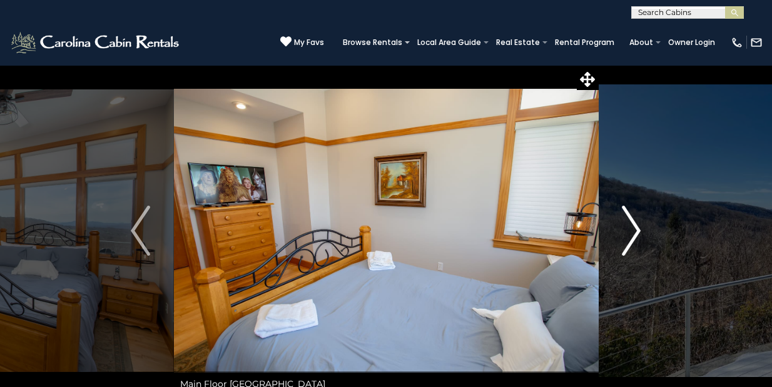
click at [636, 224] on img "Next" at bounding box center [631, 231] width 19 height 50
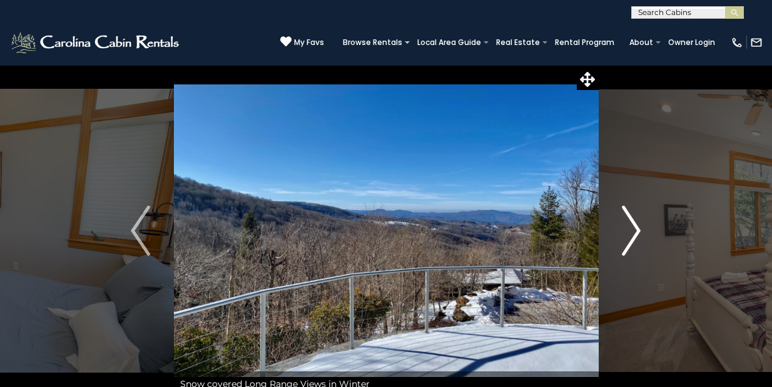
click at [636, 224] on img "Next" at bounding box center [631, 231] width 19 height 50
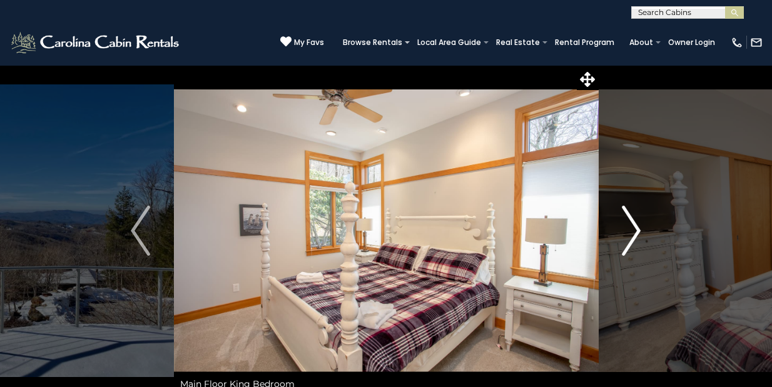
click at [636, 224] on img "Next" at bounding box center [631, 231] width 19 height 50
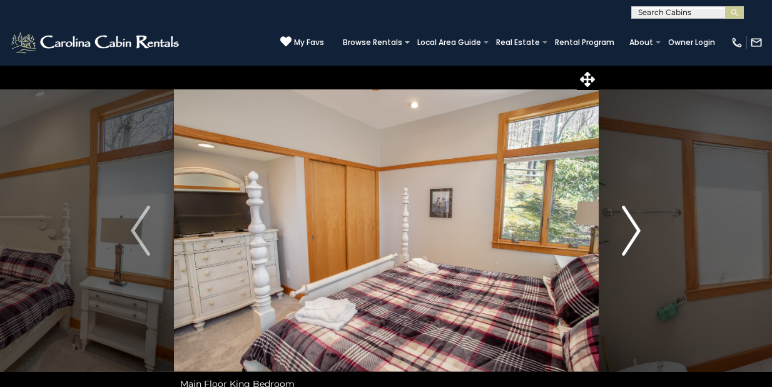
click at [636, 224] on img "Next" at bounding box center [631, 231] width 19 height 50
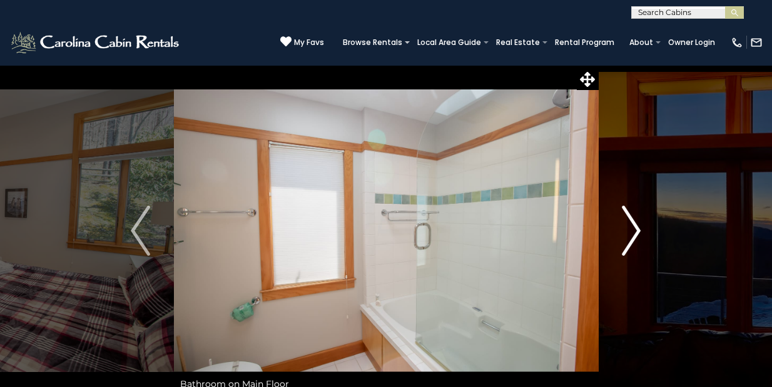
click at [636, 224] on img "Next" at bounding box center [631, 231] width 19 height 50
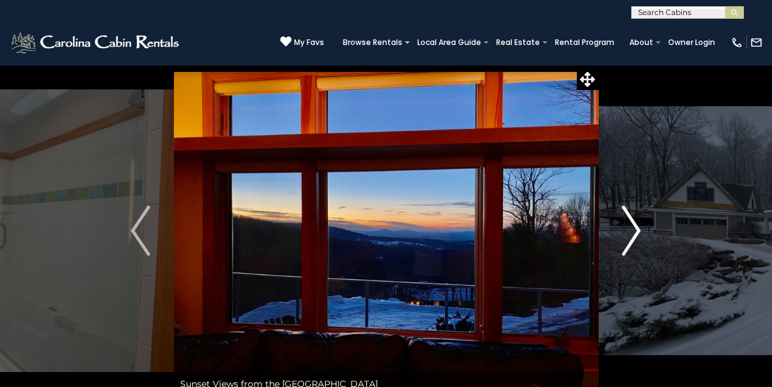
click at [636, 224] on img "Next" at bounding box center [631, 231] width 19 height 50
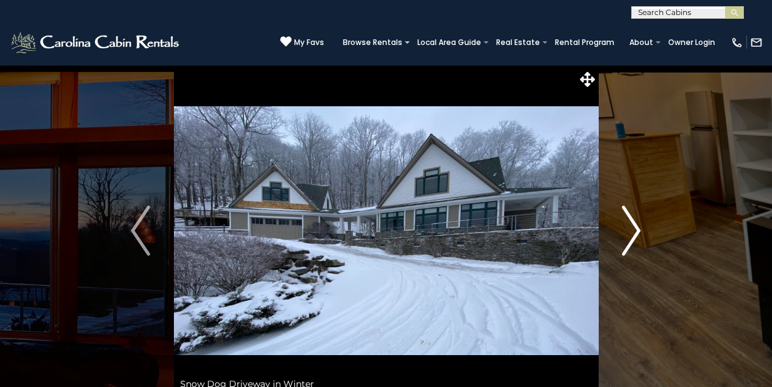
click at [636, 224] on img "Next" at bounding box center [631, 231] width 19 height 50
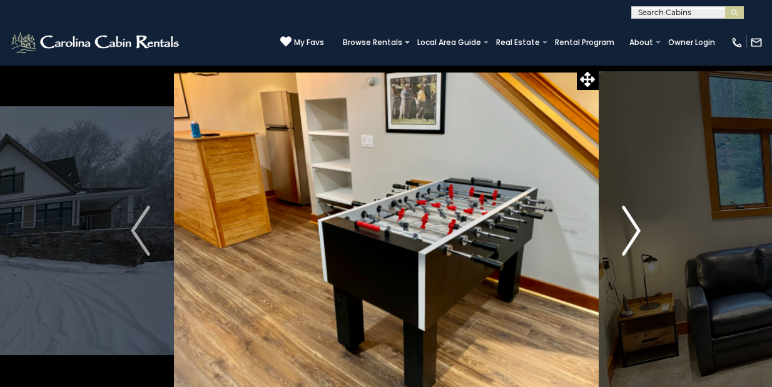
click at [636, 224] on img "Next" at bounding box center [631, 231] width 19 height 50
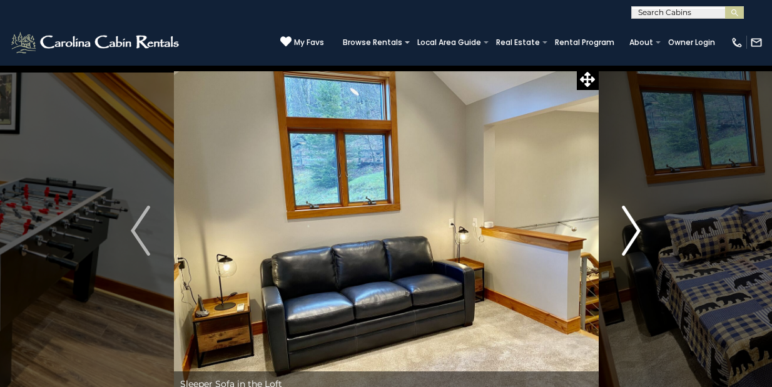
click at [636, 224] on img "Next" at bounding box center [631, 231] width 19 height 50
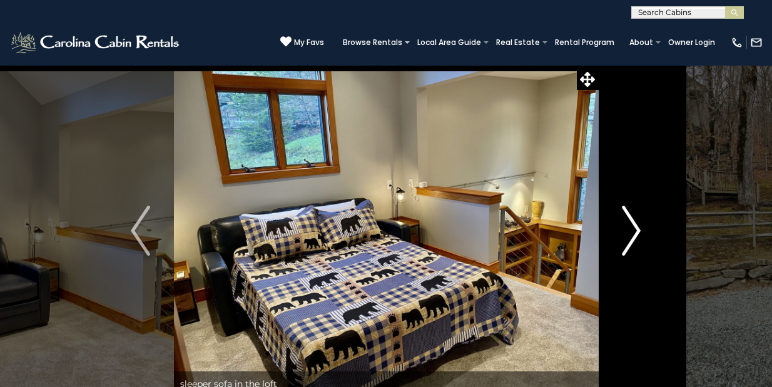
click at [636, 224] on img "Next" at bounding box center [631, 231] width 19 height 50
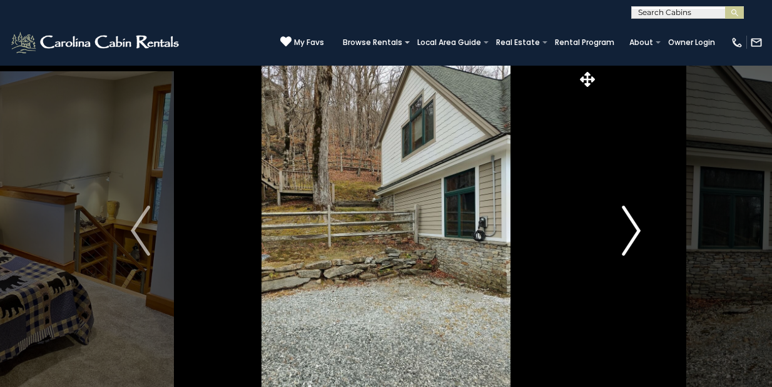
click at [636, 224] on img "Next" at bounding box center [631, 231] width 19 height 50
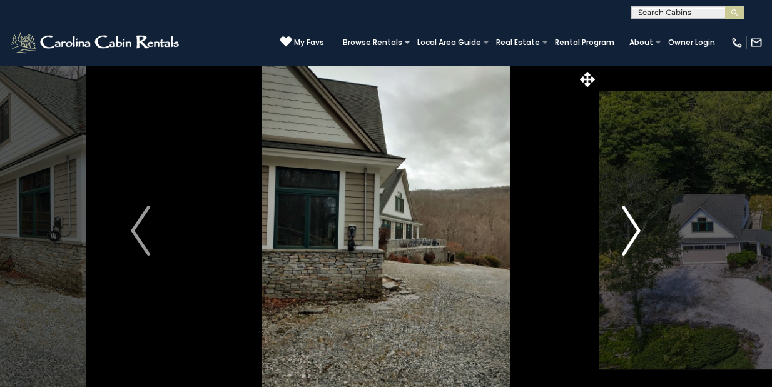
click at [636, 224] on img "Next" at bounding box center [631, 231] width 19 height 50
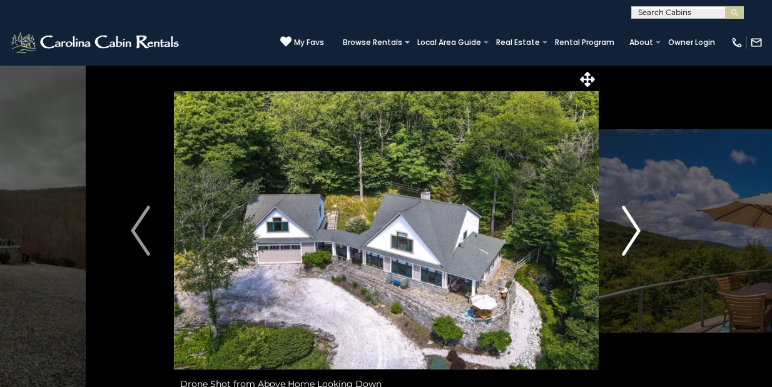
click at [636, 224] on img "Next" at bounding box center [631, 231] width 19 height 50
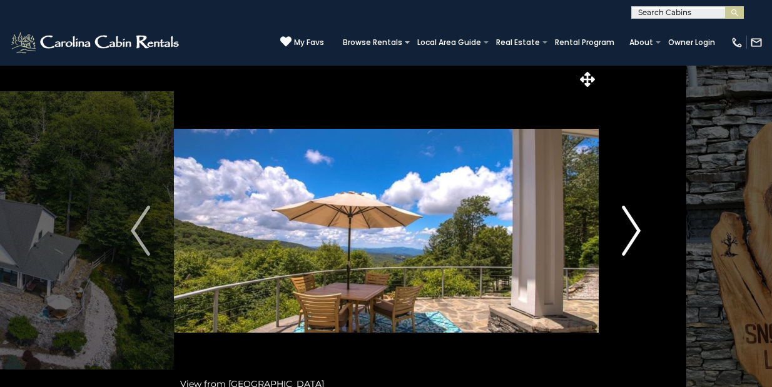
click at [636, 224] on img "Next" at bounding box center [631, 231] width 19 height 50
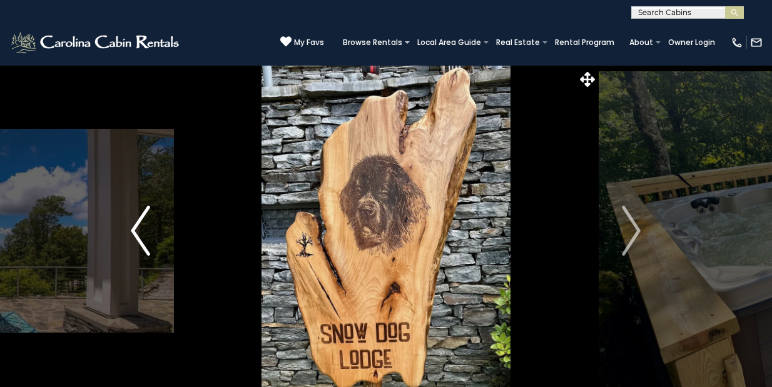
click at [143, 242] on img "Previous" at bounding box center [140, 231] width 19 height 50
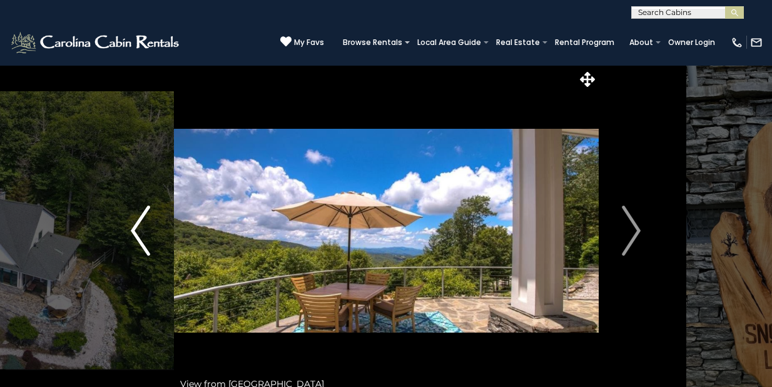
click at [143, 242] on img "Previous" at bounding box center [140, 231] width 19 height 50
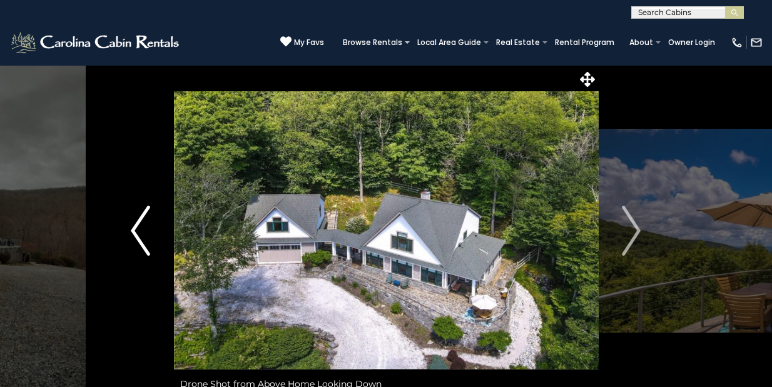
click at [143, 242] on img "Previous" at bounding box center [140, 231] width 19 height 50
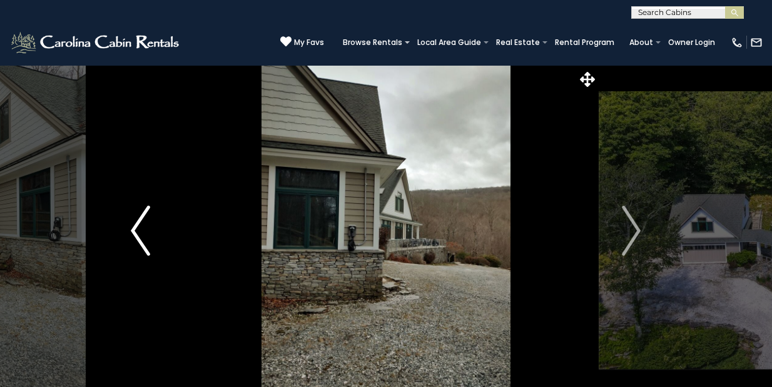
click at [143, 242] on img "Previous" at bounding box center [140, 231] width 19 height 50
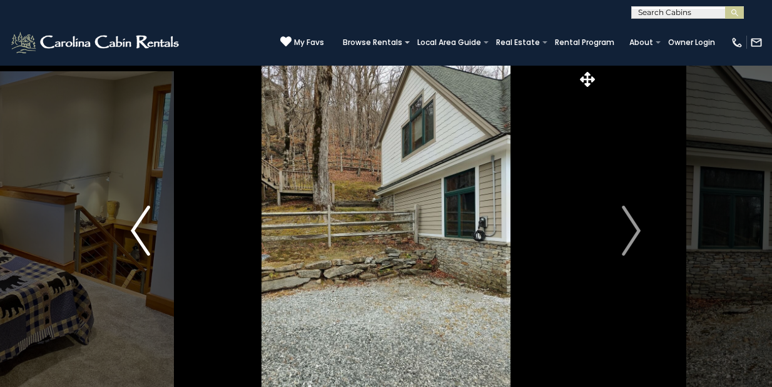
click at [143, 242] on img "Previous" at bounding box center [140, 231] width 19 height 50
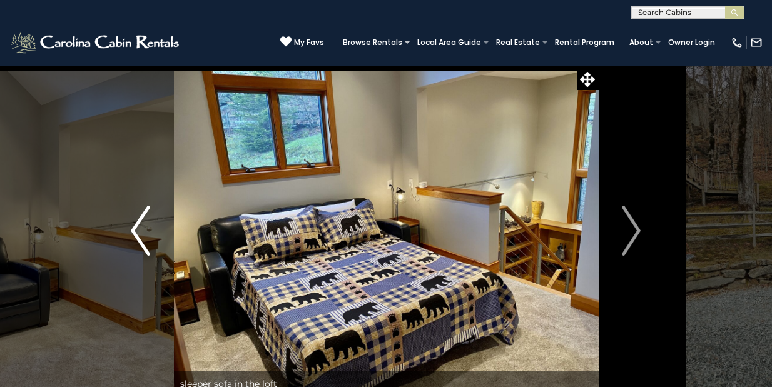
click at [143, 242] on img "Previous" at bounding box center [140, 231] width 19 height 50
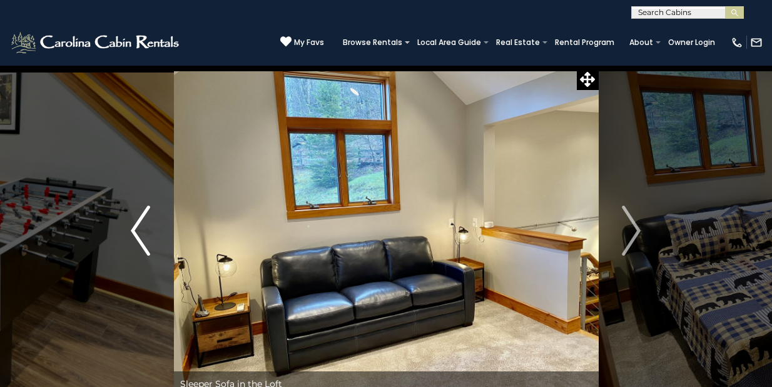
click at [143, 242] on img "Previous" at bounding box center [140, 231] width 19 height 50
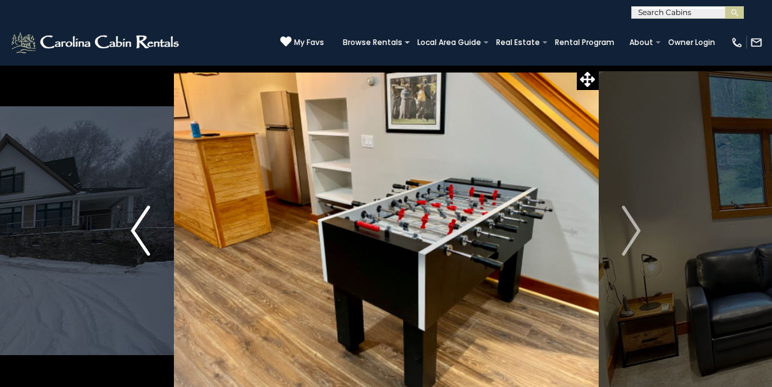
click at [143, 242] on img "Previous" at bounding box center [140, 231] width 19 height 50
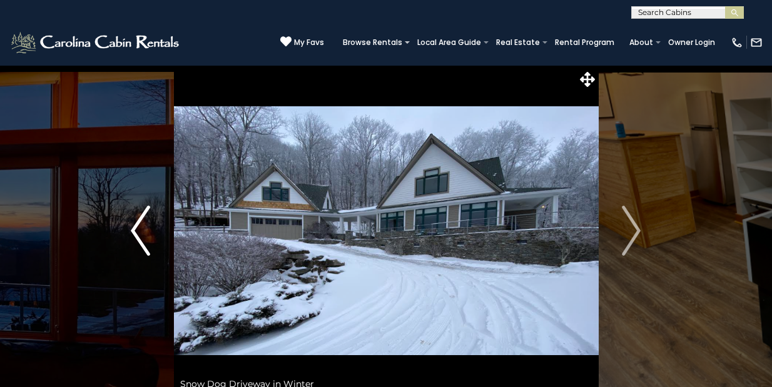
click at [143, 242] on img "Previous" at bounding box center [140, 231] width 19 height 50
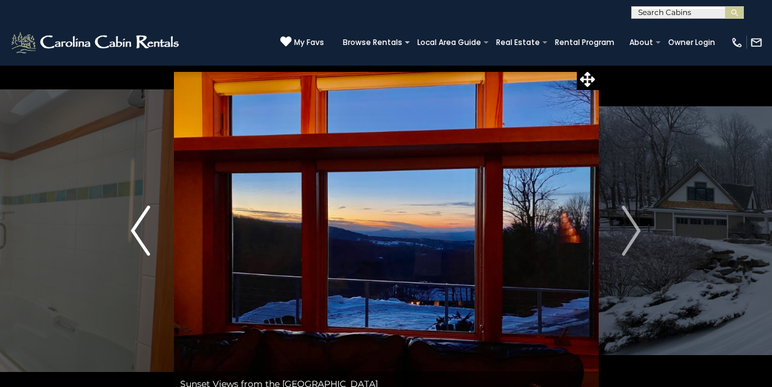
click at [143, 242] on img "Previous" at bounding box center [140, 231] width 19 height 50
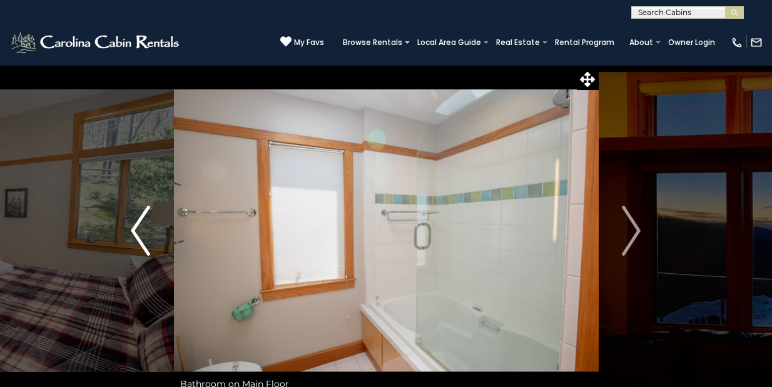
click at [143, 242] on img "Previous" at bounding box center [140, 231] width 19 height 50
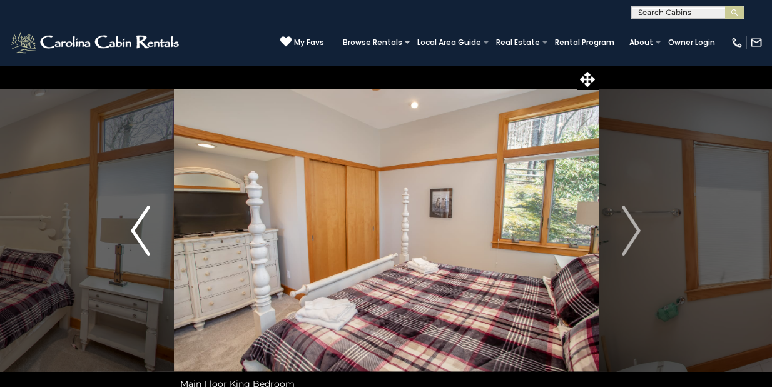
click at [143, 242] on img "Previous" at bounding box center [140, 231] width 19 height 50
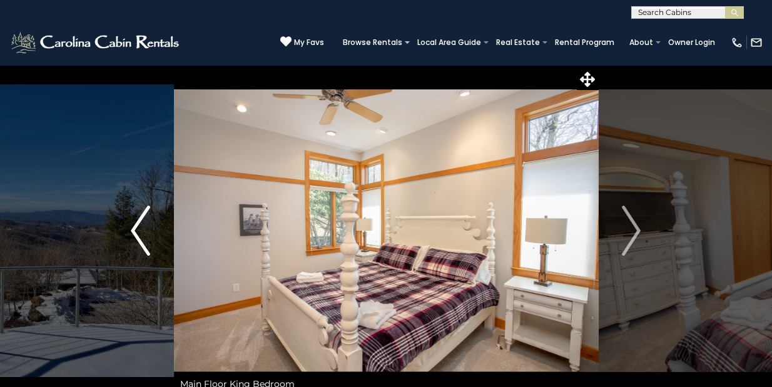
click at [143, 242] on img "Previous" at bounding box center [140, 231] width 19 height 50
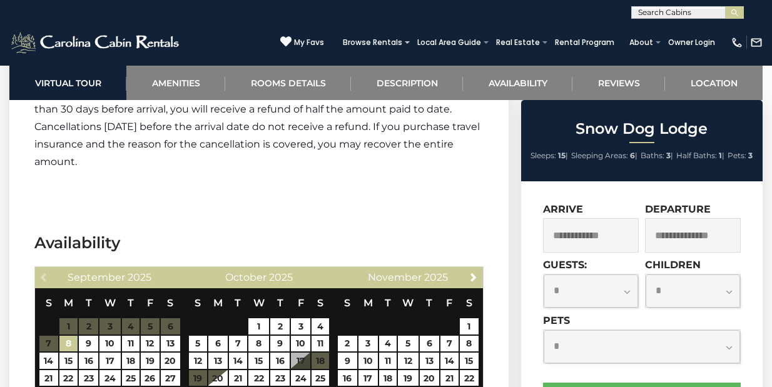
scroll to position [2613, 0]
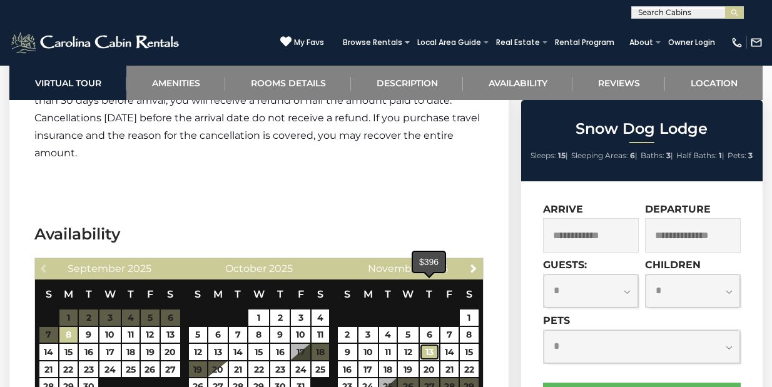
click at [436, 344] on link "13" at bounding box center [429, 352] width 19 height 16
type input "**********"
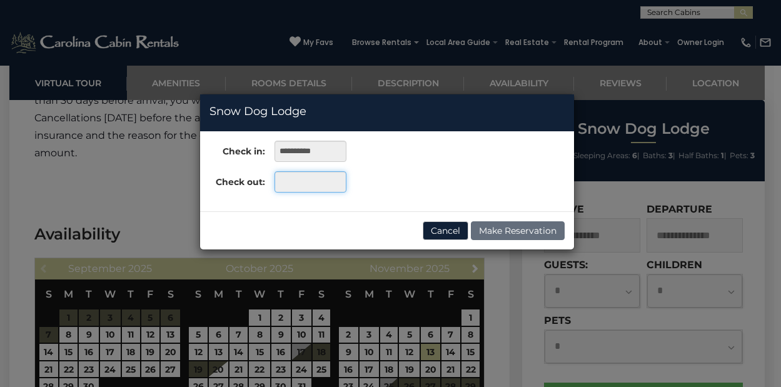
click at [299, 186] on input "text" at bounding box center [311, 181] width 72 height 21
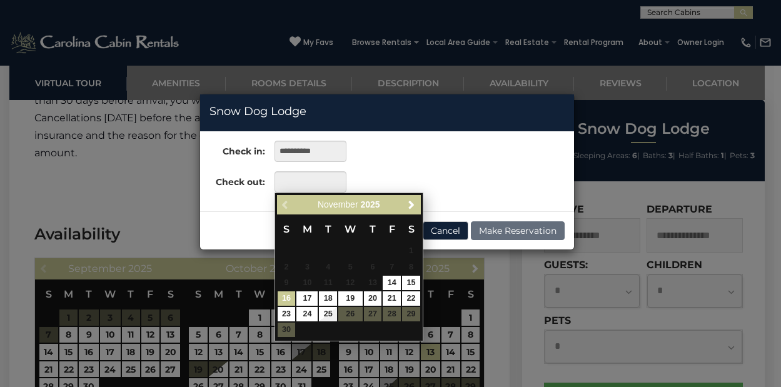
click at [289, 298] on link "16" at bounding box center [287, 298] width 18 height 14
type input "**********"
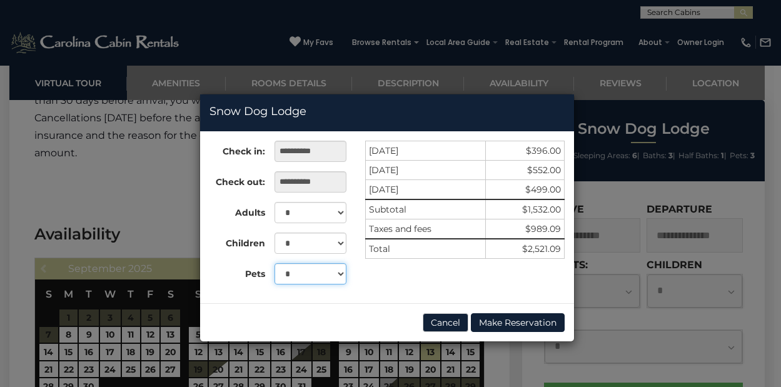
click at [289, 272] on select "* * * *" at bounding box center [311, 273] width 72 height 21
select select "*"
click at [275, 263] on select "* * * *" at bounding box center [311, 273] width 72 height 21
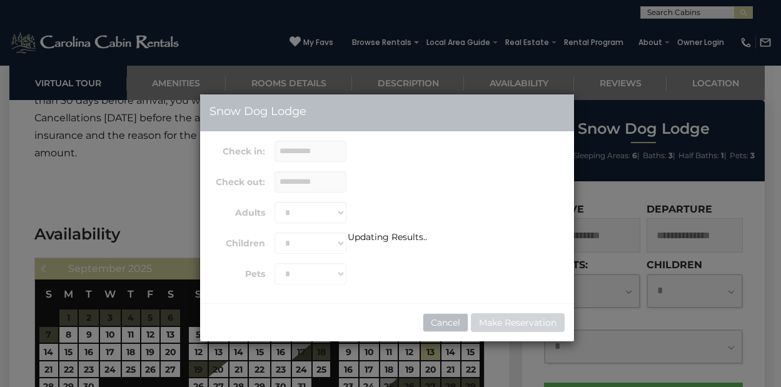
click at [438, 323] on div "Updating Results.." at bounding box center [387, 217] width 374 height 247
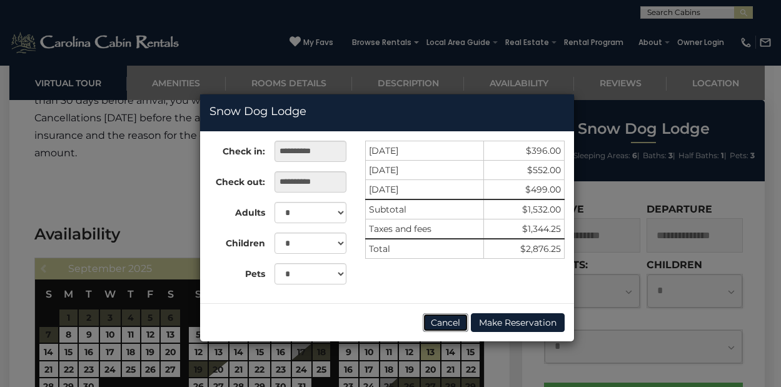
click at [438, 323] on button "Cancel" at bounding box center [446, 322] width 46 height 19
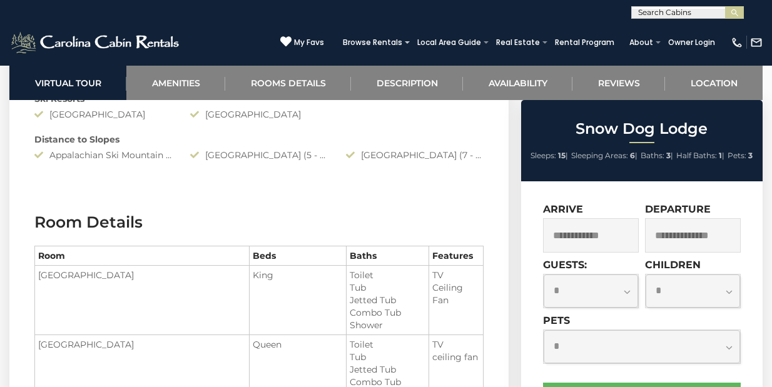
scroll to position [1327, 0]
